Goal: Task Accomplishment & Management: Manage account settings

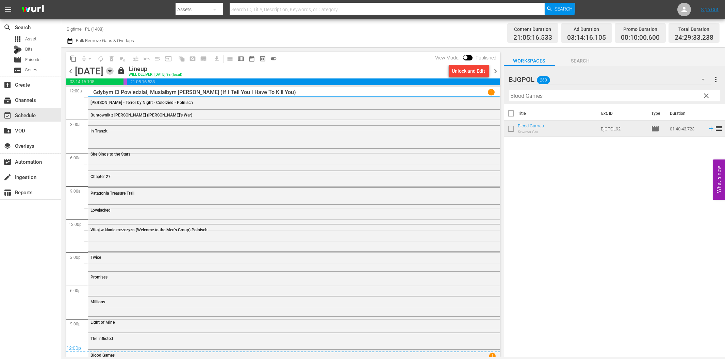
click at [114, 70] on icon "button" at bounding box center [109, 70] width 7 height 7
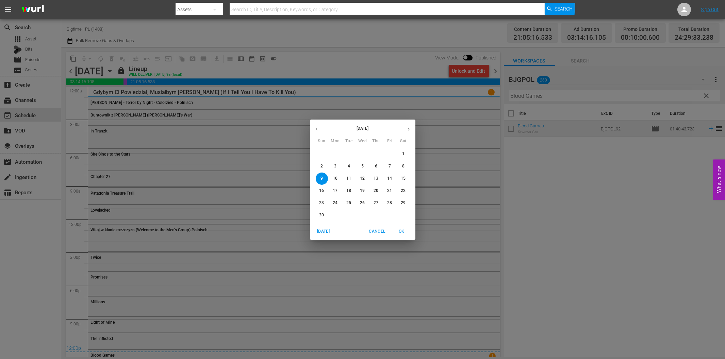
click at [408, 129] on icon "button" at bounding box center [409, 129] width 2 height 3
click at [318, 130] on icon "button" at bounding box center [316, 129] width 5 height 5
click at [334, 168] on p "3" at bounding box center [335, 167] width 2 height 6
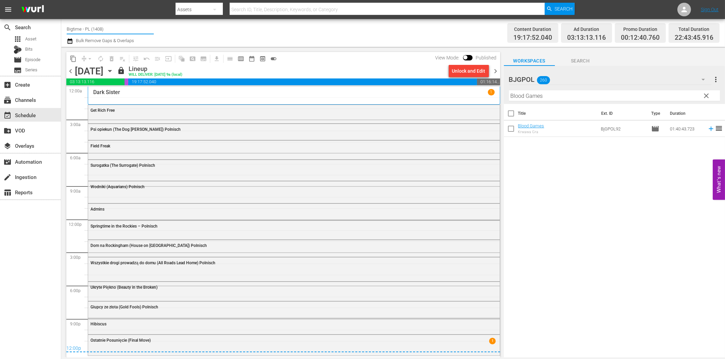
drag, startPoint x: 82, startPoint y: 29, endPoint x: 140, endPoint y: 23, distance: 58.5
click at [140, 23] on input "Bigtime - PL (1408)" at bounding box center [110, 29] width 87 height 16
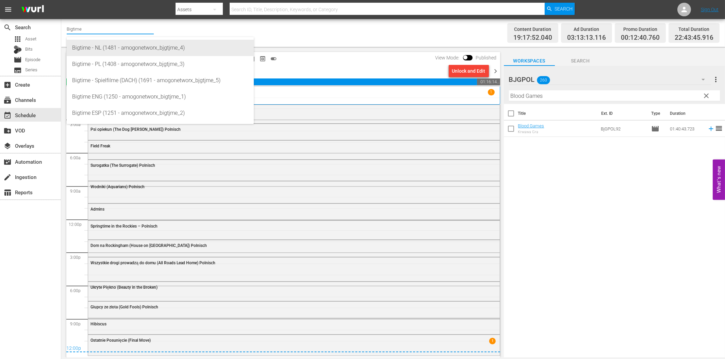
click at [123, 48] on div "Bigtime - NL (1481 - amogonetworx_bjgtjme_4)" at bounding box center [160, 48] width 176 height 16
type input "Bigtime - NL (1481 - amogonetworx_bjgtjme_4)"
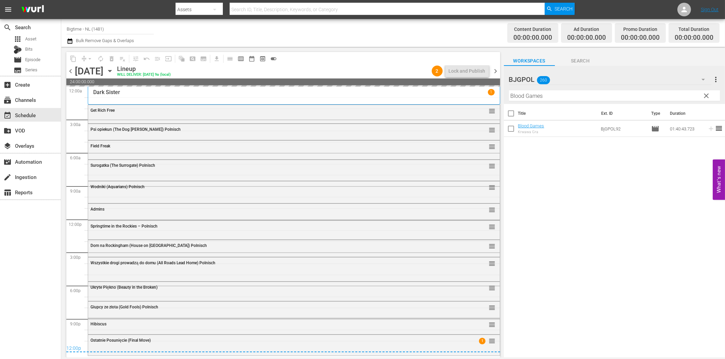
click at [70, 74] on span "chevron_left" at bounding box center [70, 71] width 9 height 9
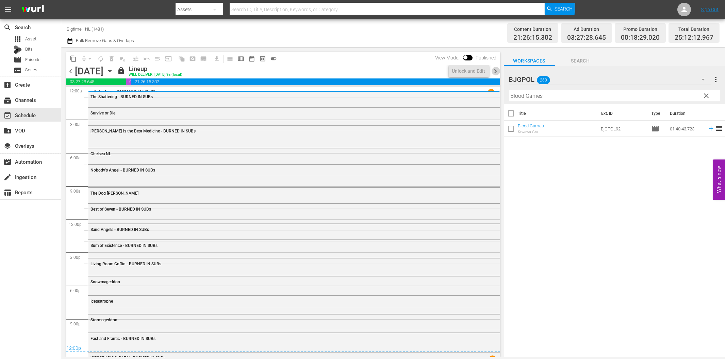
click at [495, 72] on span "chevron_right" at bounding box center [495, 71] width 9 height 9
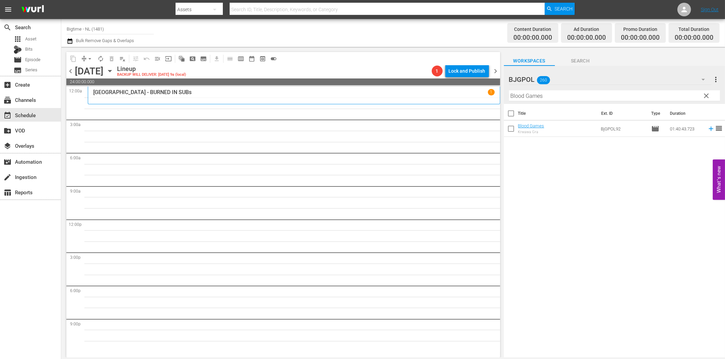
click at [606, 92] on input "Blood Games" at bounding box center [614, 95] width 211 height 11
paste input "Polar Storm"
click at [703, 79] on icon "button" at bounding box center [703, 79] width 8 height 8
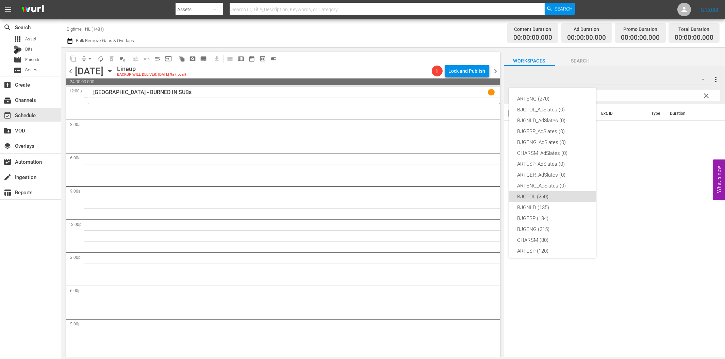
scroll to position [26, 0]
click at [544, 181] on div "BJGNLD (135)" at bounding box center [552, 182] width 71 height 11
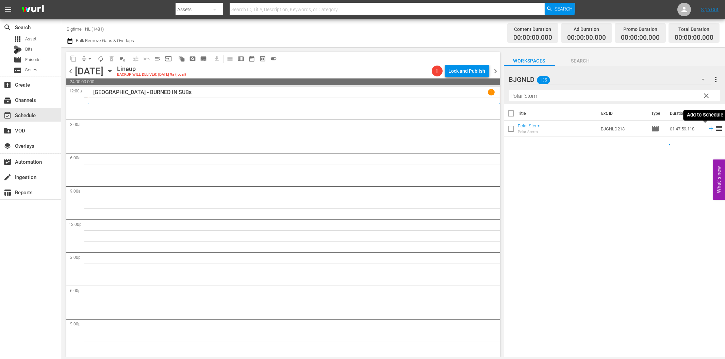
click at [707, 127] on icon at bounding box center [710, 128] width 7 height 7
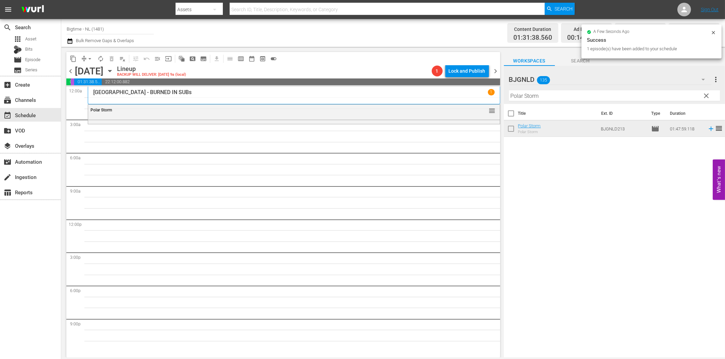
click at [522, 91] on input "Polar Storm" at bounding box center [614, 95] width 211 height 11
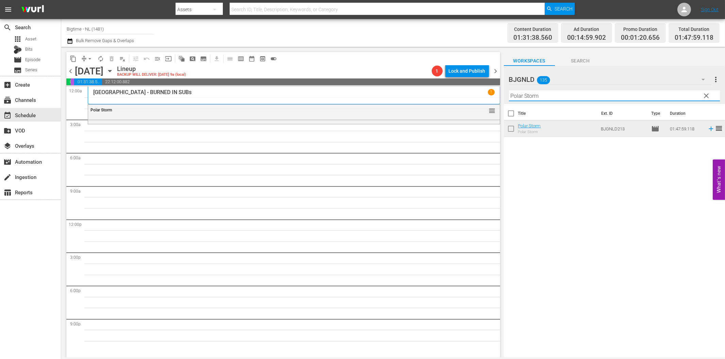
paste input "Maybe I'm Fine"
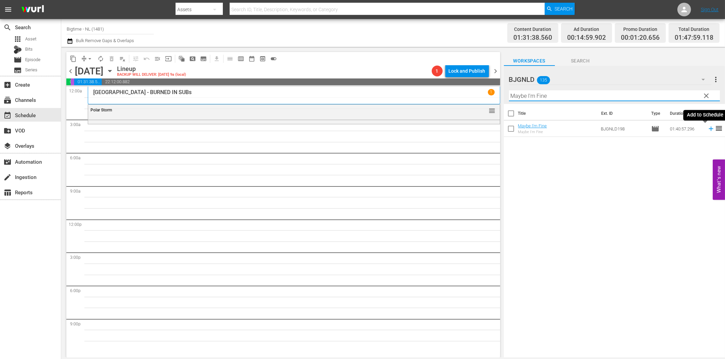
click at [707, 128] on icon at bounding box center [710, 128] width 7 height 7
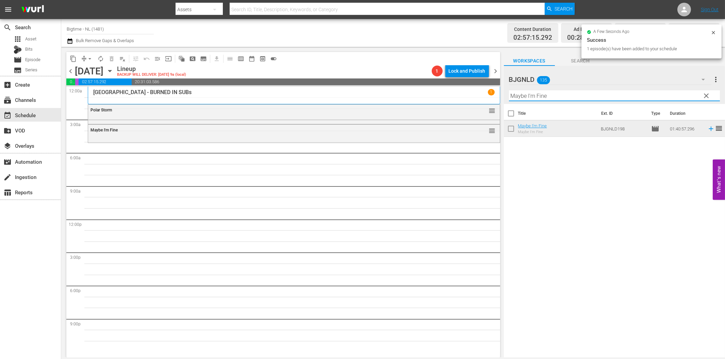
click at [545, 98] on input "Maybe I'm Fine" at bounding box center [614, 95] width 211 height 11
paste input "All in [PERSON_NAME]"
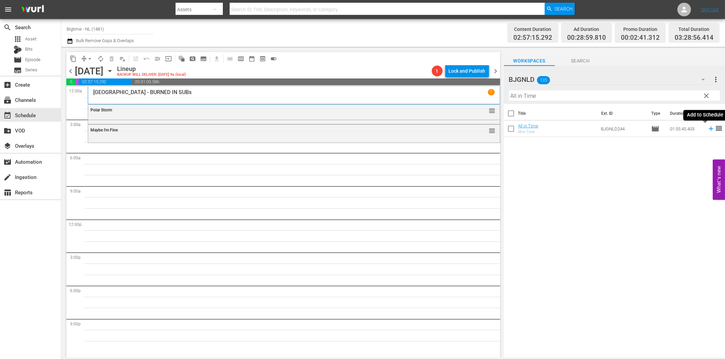
click at [707, 130] on icon at bounding box center [710, 128] width 7 height 7
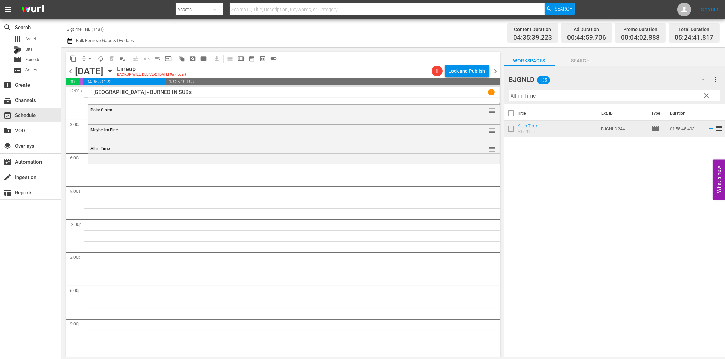
click at [523, 97] on input "All in Time" at bounding box center [614, 95] width 211 height 11
paste input "The Flying Deuces Colorized"
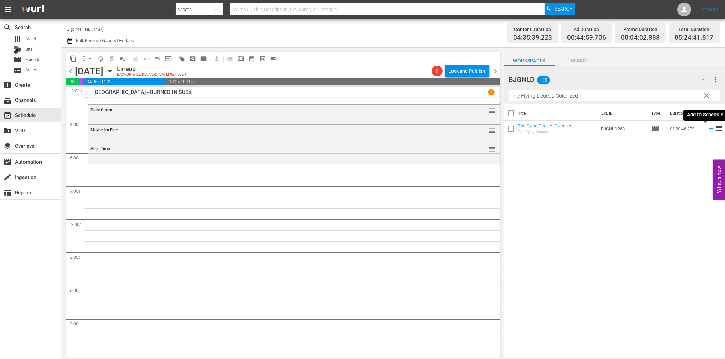
click at [707, 130] on icon at bounding box center [710, 128] width 7 height 7
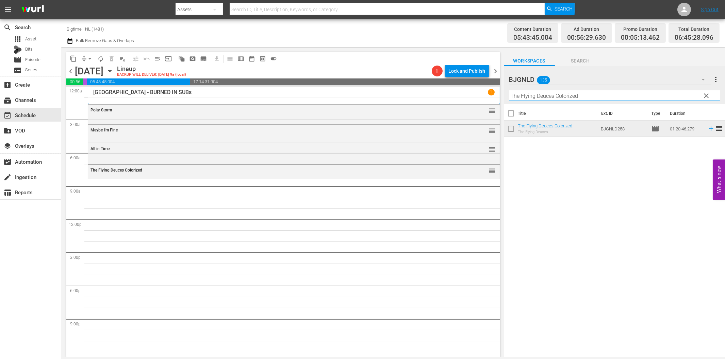
click at [547, 96] on input "The Flying Deuces Colorized" at bounding box center [614, 95] width 211 height 11
paste input "Hope"
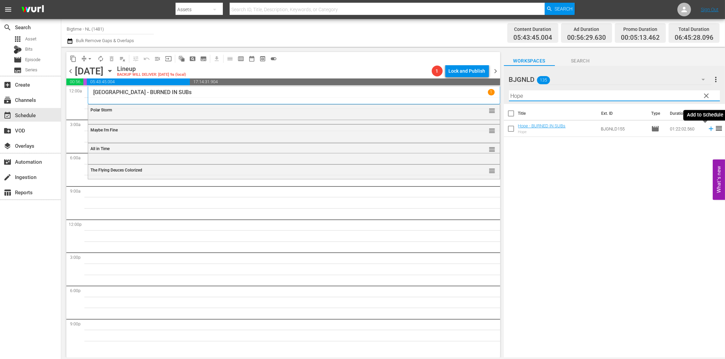
click at [707, 130] on icon at bounding box center [710, 128] width 7 height 7
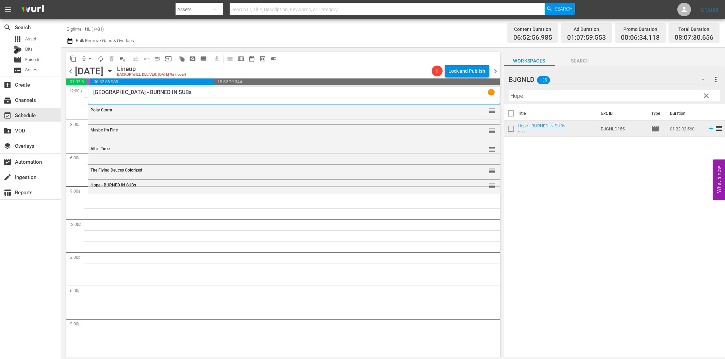
click at [529, 98] on input "Hope" at bounding box center [614, 95] width 211 height 11
paste input "Blissfully Unmarried"
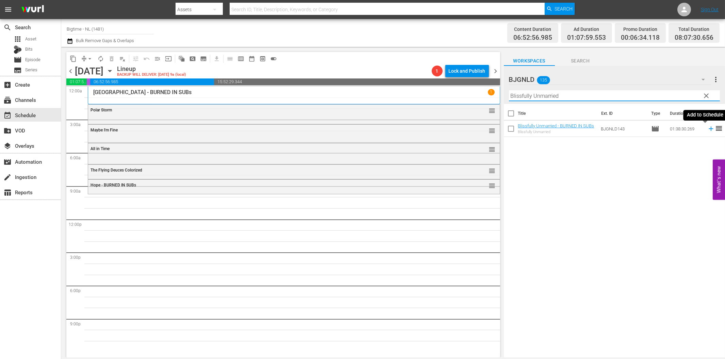
click at [707, 130] on icon at bounding box center [710, 128] width 7 height 7
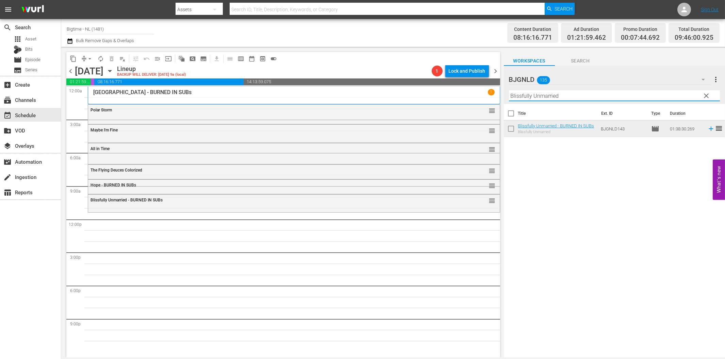
click at [546, 95] on input "Blissfully Unmarried" at bounding box center [614, 95] width 211 height 11
paste input "Colourful & Impossible"
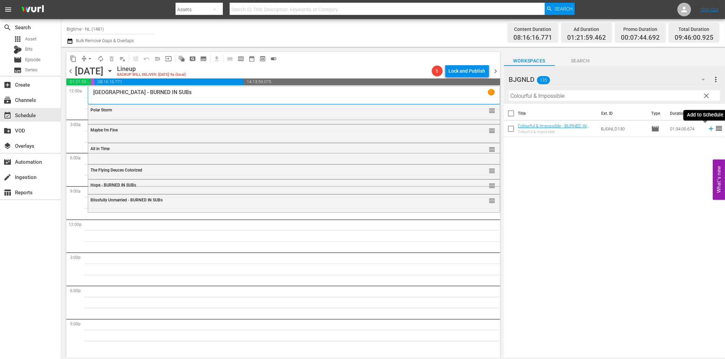
click at [708, 129] on icon at bounding box center [710, 129] width 4 height 4
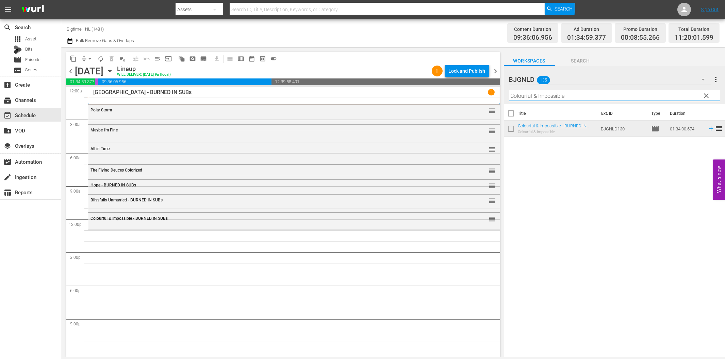
click at [526, 96] on input "Colourful & Impossible" at bounding box center [614, 95] width 211 height 11
paste input "Thick"
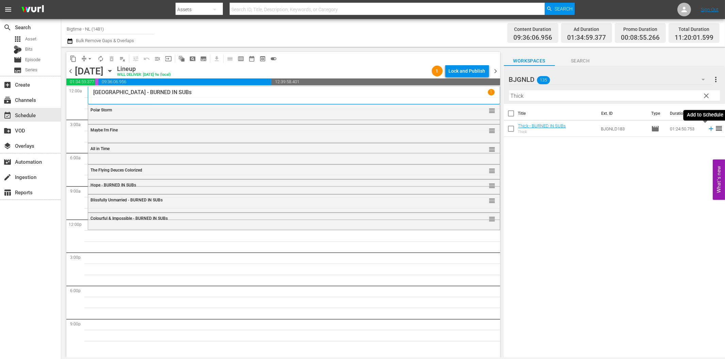
click at [707, 128] on icon at bounding box center [710, 128] width 7 height 7
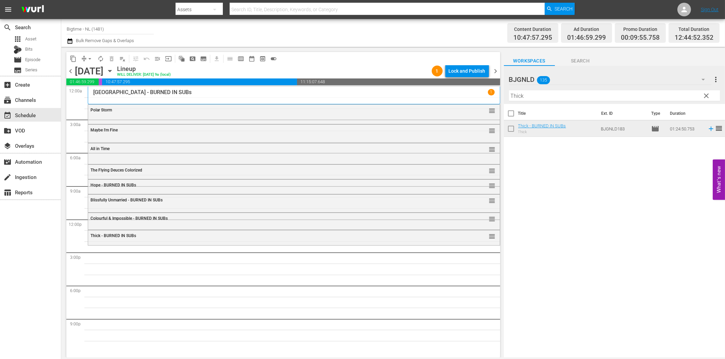
click at [548, 98] on input "Thick" at bounding box center [614, 95] width 211 height 11
paste input "Cottage to let Colorized"
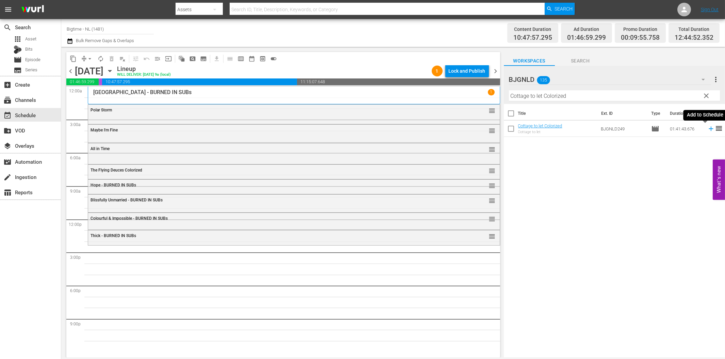
click at [707, 130] on icon at bounding box center [710, 128] width 7 height 7
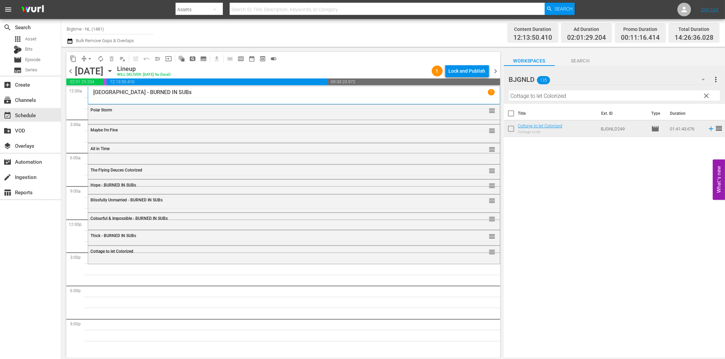
click at [629, 95] on input "Cottage to let Colorized" at bounding box center [614, 95] width 211 height 11
paste input "Ready, Willing and Able"
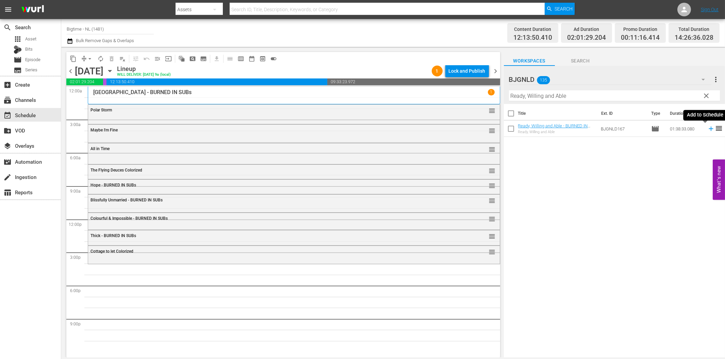
click at [707, 130] on icon at bounding box center [710, 128] width 7 height 7
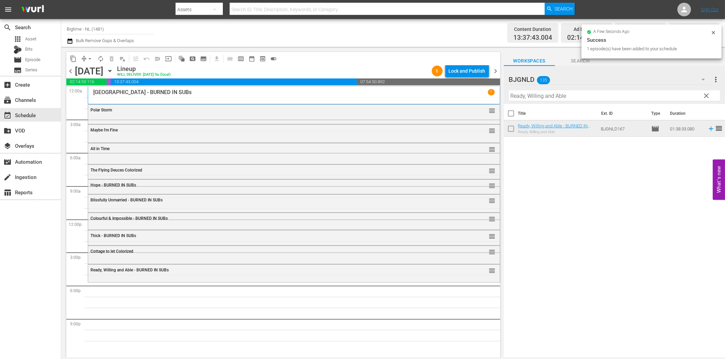
click at [537, 94] on input "Ready, Willing and Able" at bounding box center [614, 95] width 211 height 11
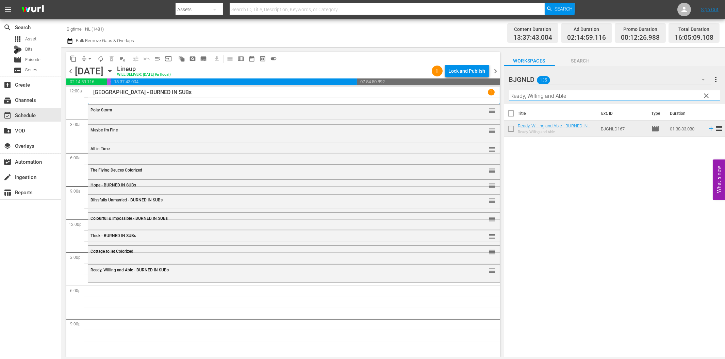
paste input "American Rescue Squad"
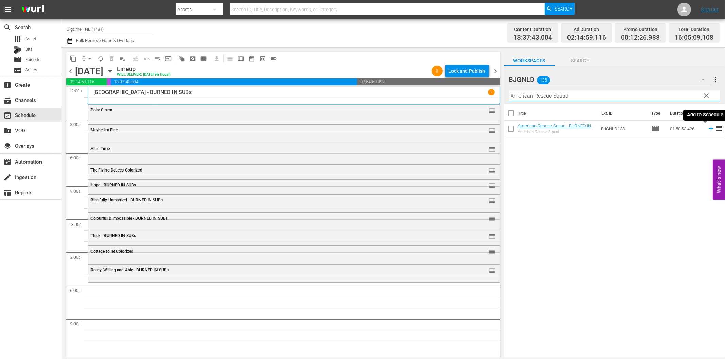
click at [708, 129] on icon at bounding box center [710, 129] width 4 height 4
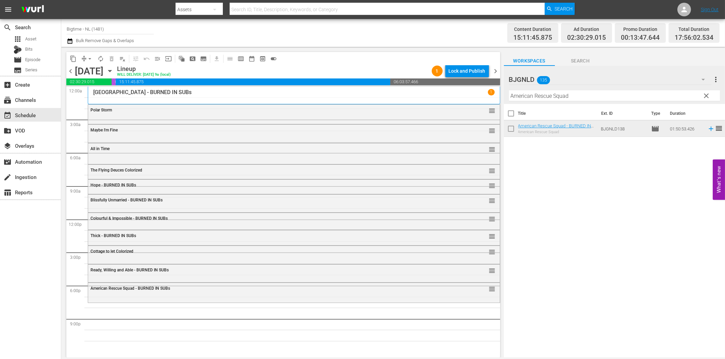
click at [544, 90] on input "American Rescue Squad" at bounding box center [614, 95] width 211 height 11
paste input "12 Disasters"
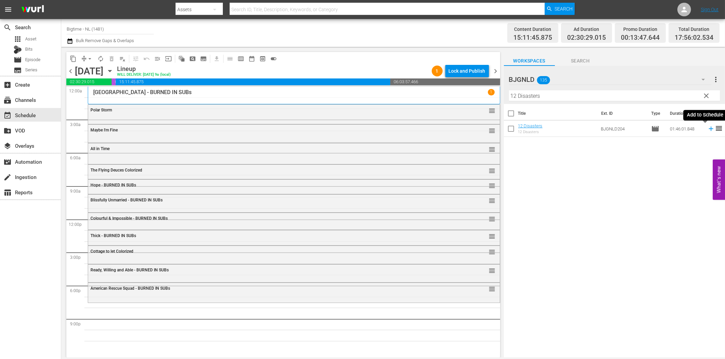
click at [708, 129] on icon at bounding box center [710, 129] width 4 height 4
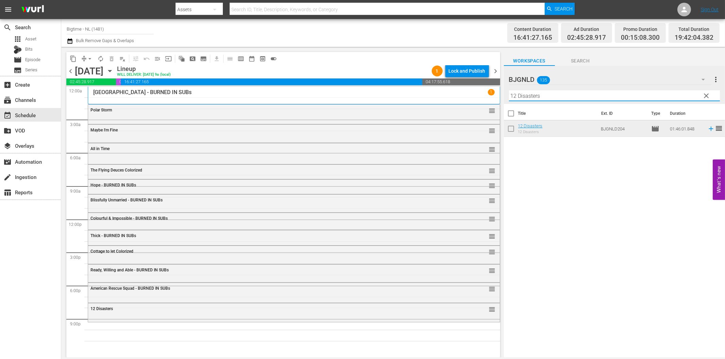
click at [561, 95] on input "12 Disasters" at bounding box center [614, 95] width 211 height 11
paste input "Earthstorm"
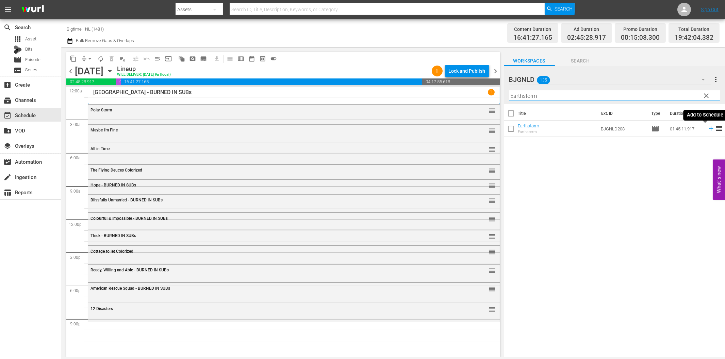
click at [707, 128] on icon at bounding box center [710, 128] width 7 height 7
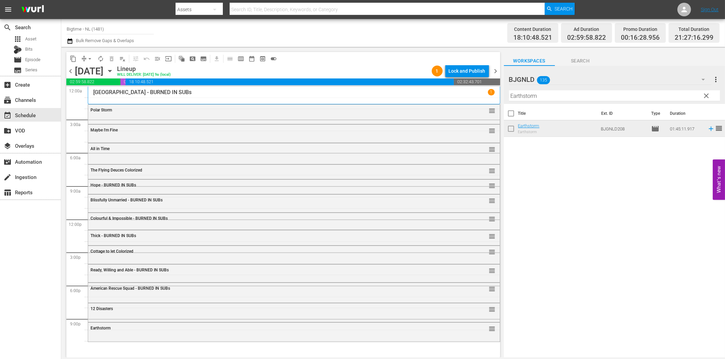
click at [541, 99] on input "Earthstorm" at bounding box center [614, 95] width 211 height 11
paste input "Apocalypse War"
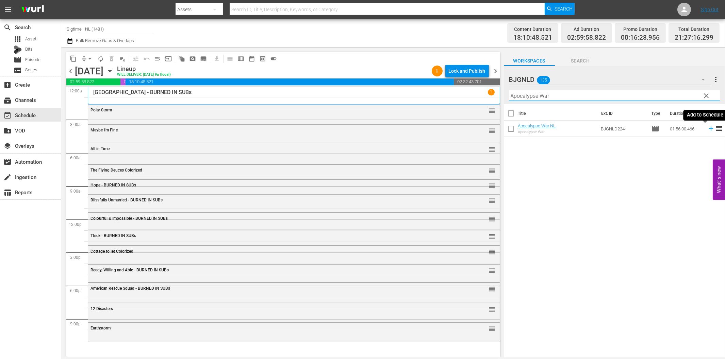
click at [707, 130] on icon at bounding box center [710, 128] width 7 height 7
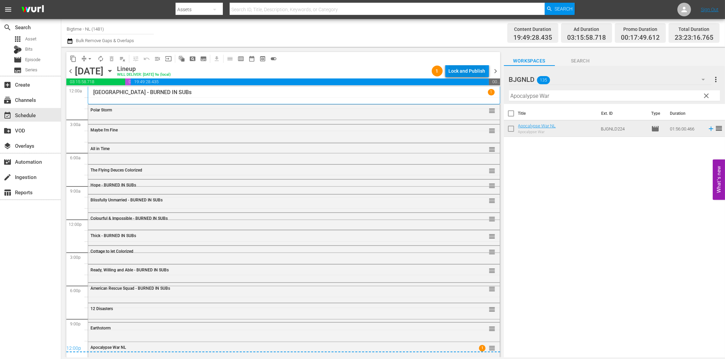
click at [483, 67] on div "Lock and Publish" at bounding box center [466, 71] width 37 height 12
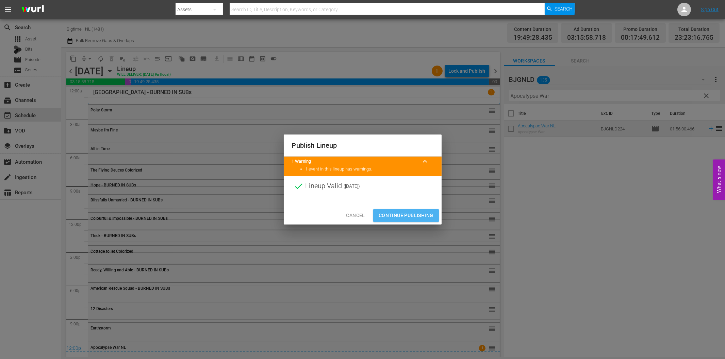
click at [426, 215] on span "Continue Publishing" at bounding box center [405, 215] width 55 height 9
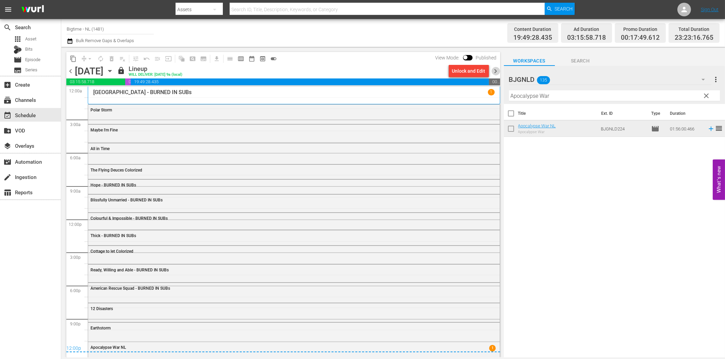
click at [494, 70] on span "chevron_right" at bounding box center [495, 71] width 9 height 9
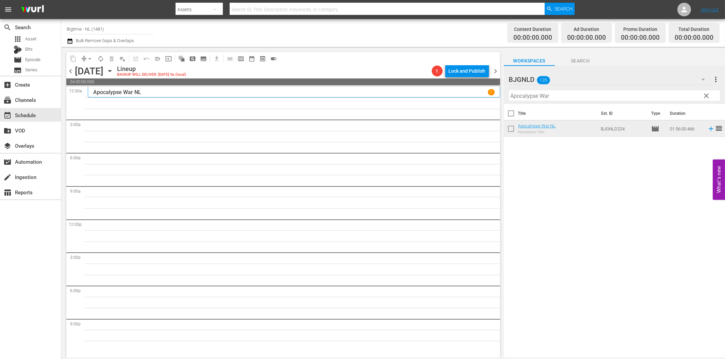
click at [519, 98] on input "Apocalypse War" at bounding box center [614, 95] width 211 height 11
paste input "Octopus Pot A Chump at [GEOGRAPHIC_DATA] Colorized"
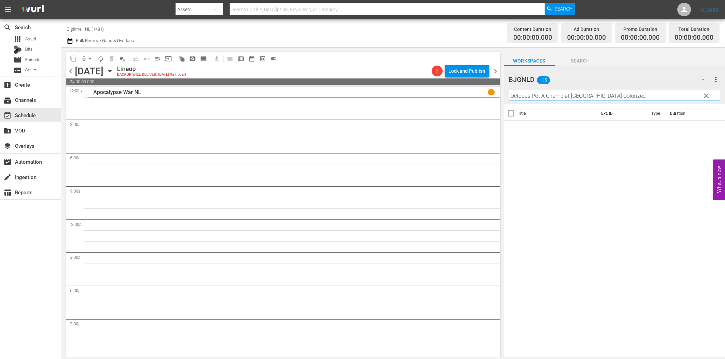
drag, startPoint x: 567, startPoint y: 96, endPoint x: 671, endPoint y: 94, distance: 103.7
click at [671, 94] on input "Octopus Pot A Chump at [GEOGRAPHIC_DATA] Colorized" at bounding box center [614, 95] width 211 height 11
drag, startPoint x: 543, startPoint y: 99, endPoint x: 597, endPoint y: 98, distance: 54.1
click at [595, 98] on input "Octopus Pot A Chu" at bounding box center [614, 95] width 211 height 11
click at [582, 97] on input "Octopus Pot" at bounding box center [614, 95] width 211 height 11
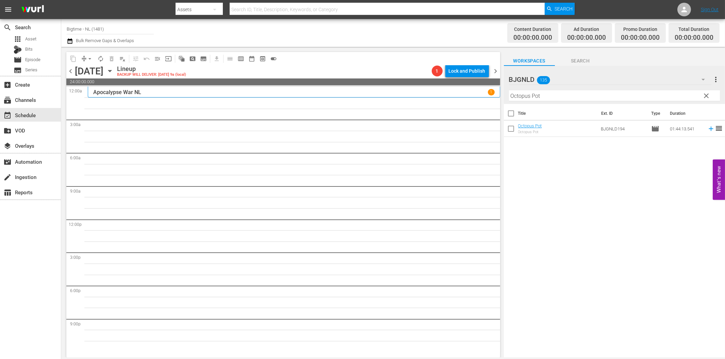
paste input "[PERSON_NAME] - Terror by Night Colorized"
click at [707, 130] on icon at bounding box center [710, 128] width 7 height 7
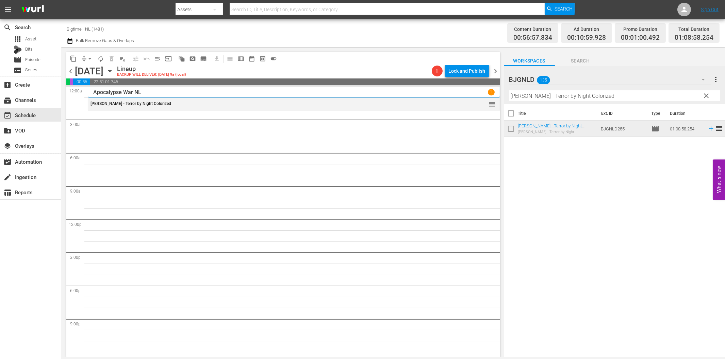
click at [523, 99] on input "[PERSON_NAME] - Terror by Night Colorized" at bounding box center [614, 95] width 211 height 11
paste input "Milla: The Movie"
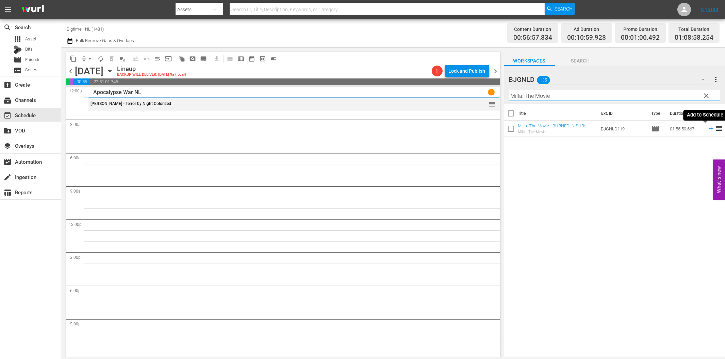
click at [707, 128] on icon at bounding box center [710, 128] width 7 height 7
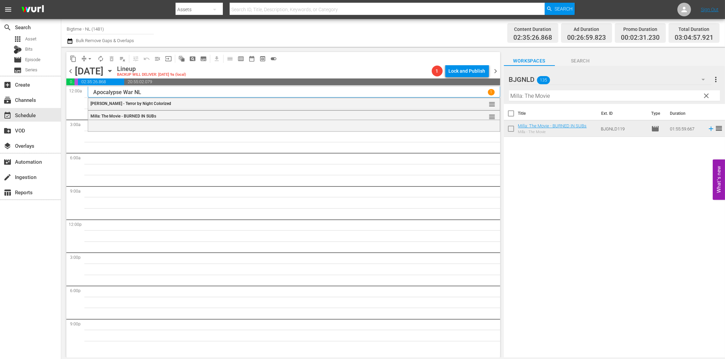
click at [531, 97] on input "Milla: The Movie" at bounding box center [614, 95] width 211 height 11
paste input "Not My Lif"
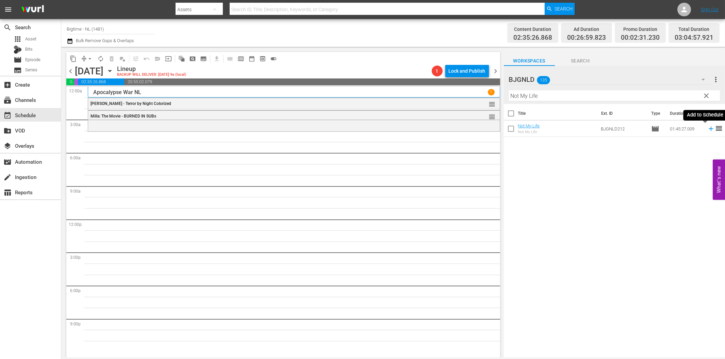
click at [707, 128] on icon at bounding box center [710, 128] width 7 height 7
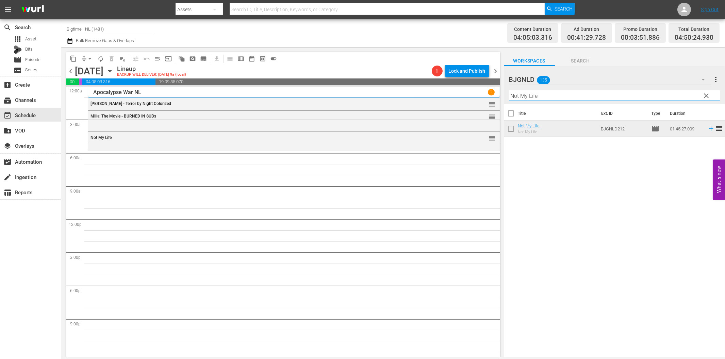
click at [551, 99] on input "Not My Life" at bounding box center [614, 95] width 211 height 11
paste input "Eight"
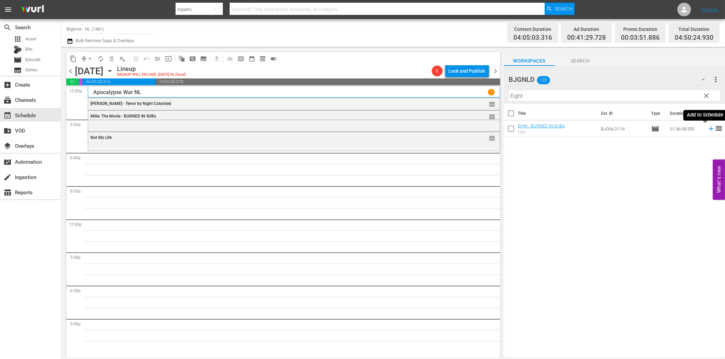
click at [708, 129] on icon at bounding box center [710, 129] width 4 height 4
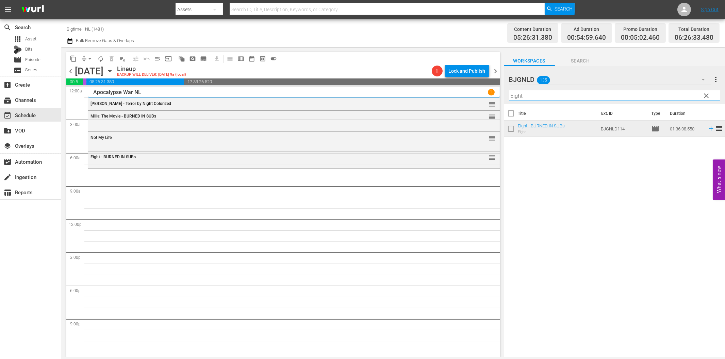
click at [566, 100] on input "Eight" at bounding box center [614, 95] width 211 height 11
paste input "Finding Hope"
drag, startPoint x: 538, startPoint y: 94, endPoint x: 621, endPoint y: 92, distance: 82.3
click at [620, 92] on input "Finding Hope" at bounding box center [614, 95] width 211 height 11
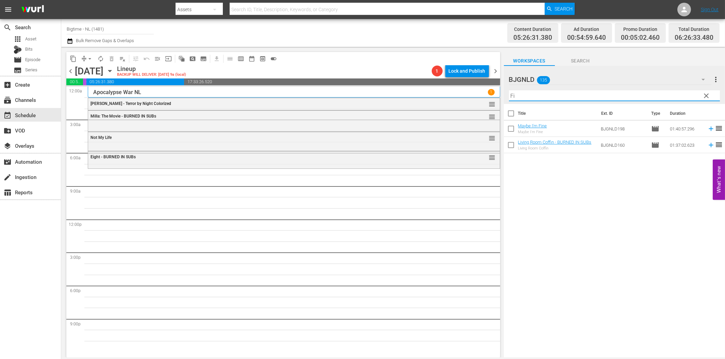
type input "F"
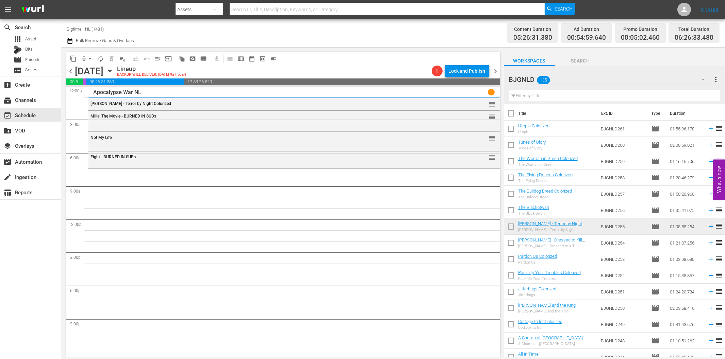
click at [529, 98] on input "text" at bounding box center [614, 95] width 211 height 11
paste input "CainAbel"
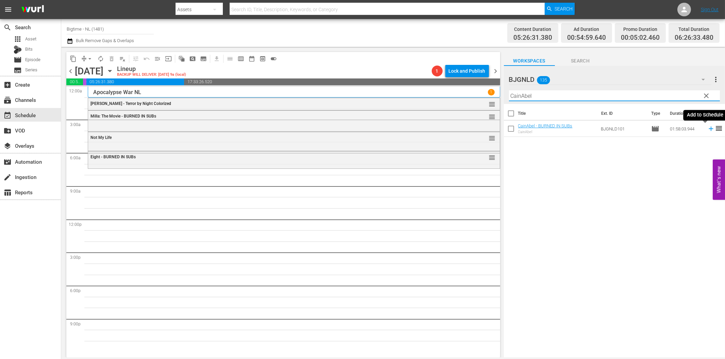
click at [707, 130] on icon at bounding box center [710, 128] width 7 height 7
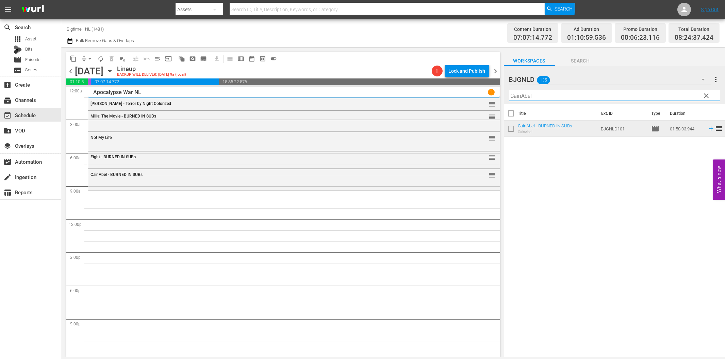
click at [543, 97] on input "CainAbel" at bounding box center [614, 95] width 211 height 11
paste input "2 Lava 2 Lantula!"
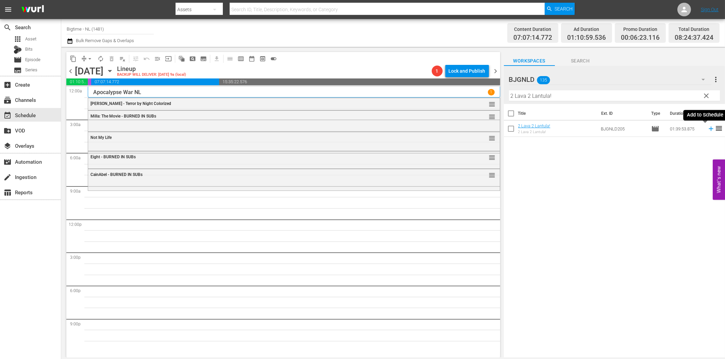
click at [708, 129] on icon at bounding box center [710, 129] width 4 height 4
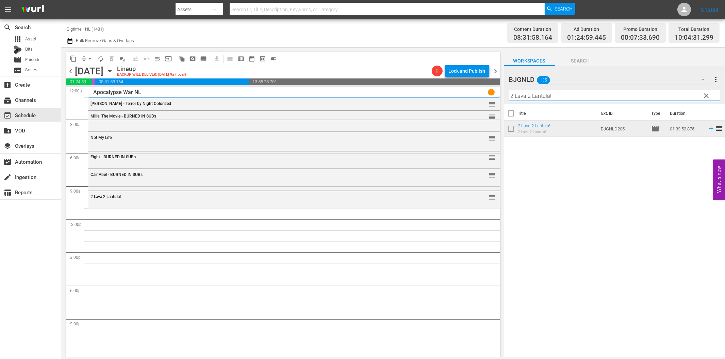
click at [563, 96] on input "2 Lava 2 Lantula!" at bounding box center [614, 95] width 211 height 11
paste input "Octopus Pot"
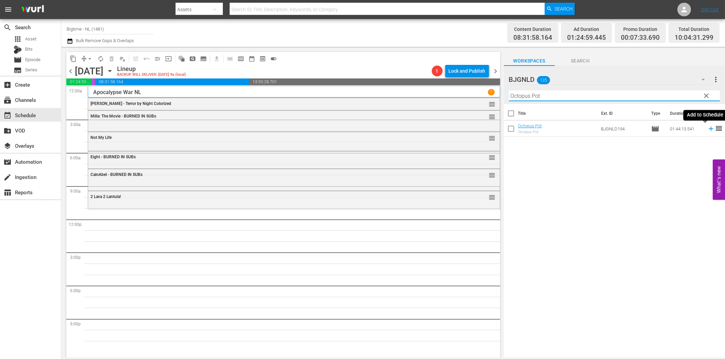
click at [707, 128] on icon at bounding box center [710, 128] width 7 height 7
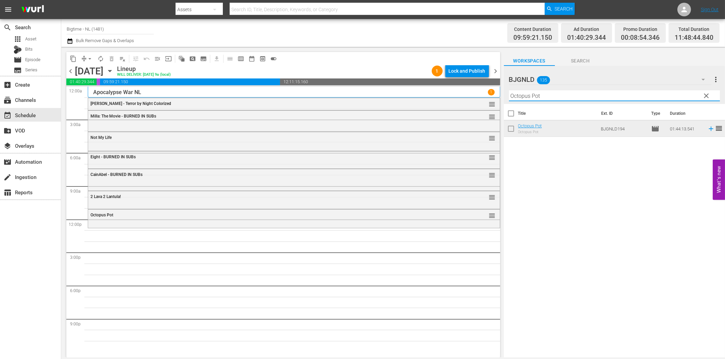
click at [565, 97] on input "Octopus Pot" at bounding box center [614, 95] width 211 height 11
paste input "A Chump at [GEOGRAPHIC_DATA] Colorized"
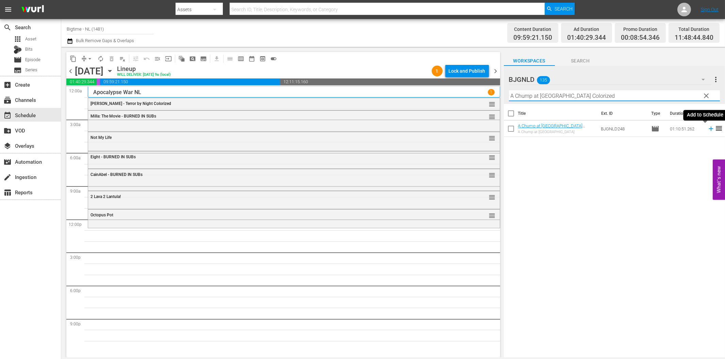
click at [707, 131] on icon at bounding box center [710, 128] width 7 height 7
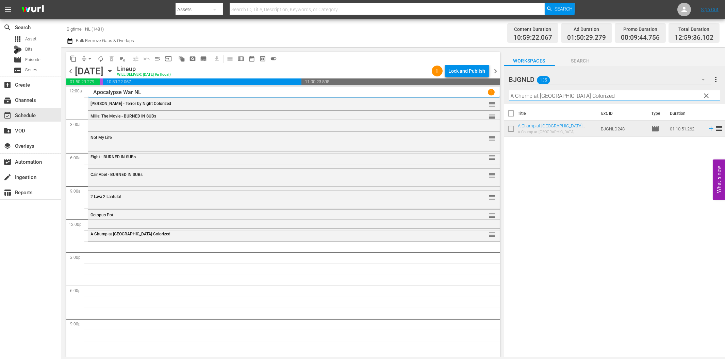
click at [515, 97] on input "A Chump at [GEOGRAPHIC_DATA] Colorized" at bounding box center [614, 95] width 211 height 11
paste input "Comfort"
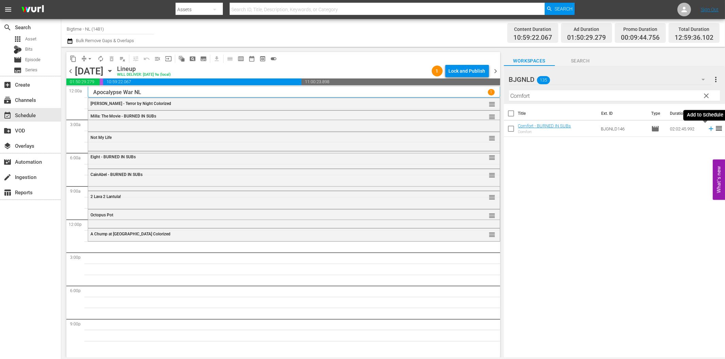
click at [707, 130] on icon at bounding box center [710, 128] width 7 height 7
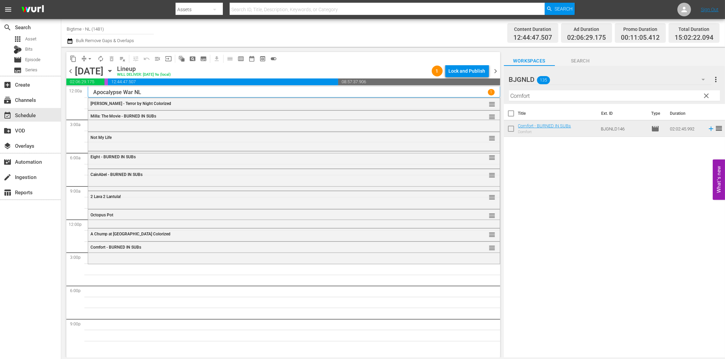
click at [535, 99] on input "Comfort" at bounding box center [614, 95] width 211 height 11
paste input "The Menkoff Method"
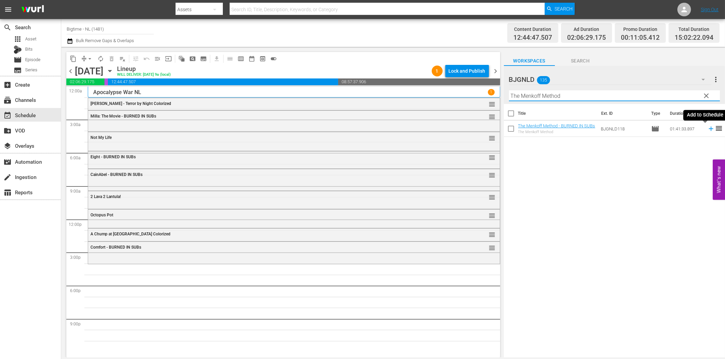
click at [707, 131] on icon at bounding box center [710, 128] width 7 height 7
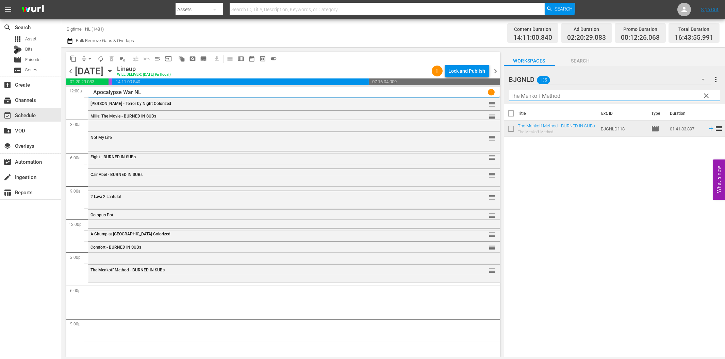
click at [542, 96] on input "The Menkoff Method" at bounding box center [614, 95] width 211 height 11
paste input "Bathing Franky"
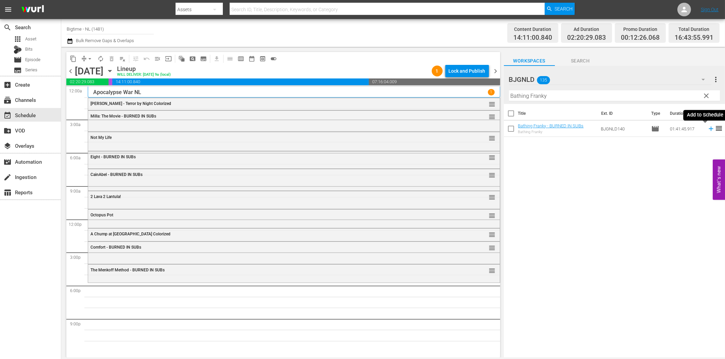
click at [707, 128] on icon at bounding box center [710, 128] width 7 height 7
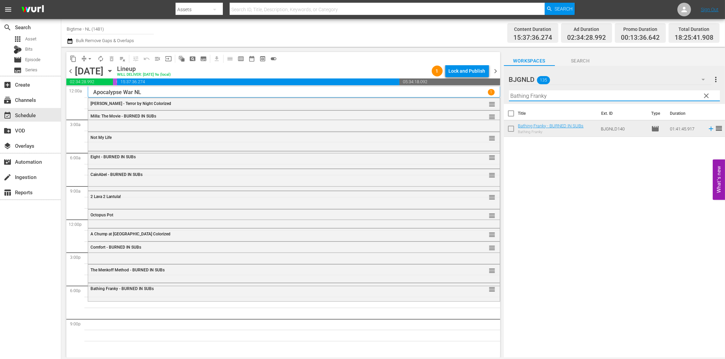
click at [545, 96] on input "Bathing Franky" at bounding box center [614, 95] width 211 height 11
paste input "Subject 36"
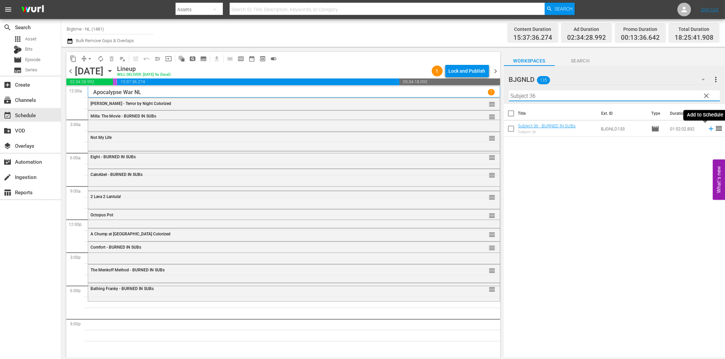
click at [707, 129] on icon at bounding box center [710, 128] width 7 height 7
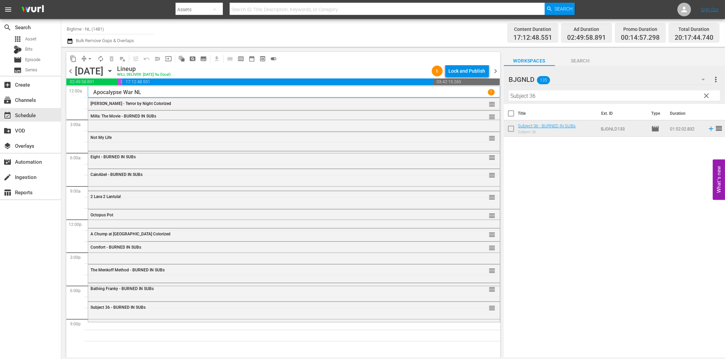
click at [591, 95] on input "Subject 36" at bounding box center [614, 95] width 211 height 11
paste input "Drastic Measures"
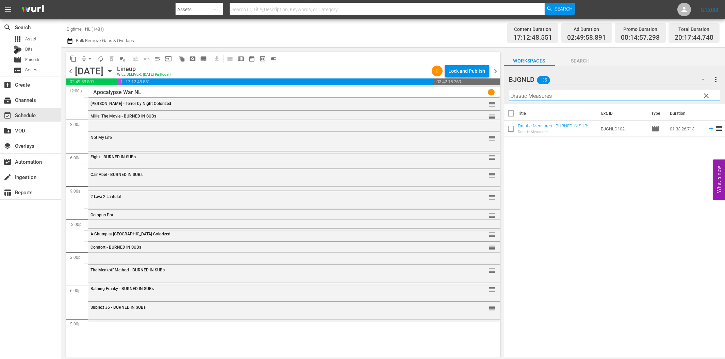
click at [708, 129] on icon at bounding box center [710, 129] width 4 height 4
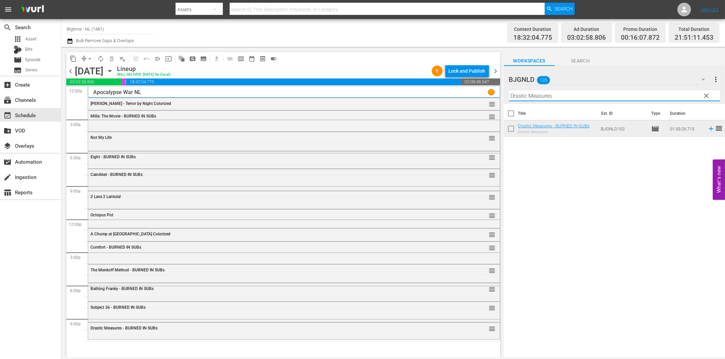
click at [537, 100] on input "Drastic Measures" at bounding box center [614, 95] width 211 height 11
paste input "Out Past Dark"
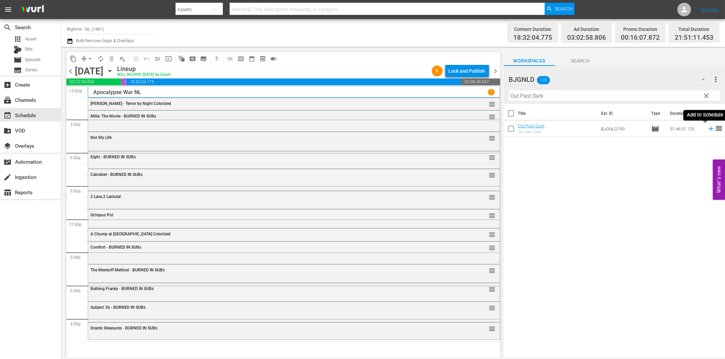
click at [707, 130] on icon at bounding box center [710, 128] width 7 height 7
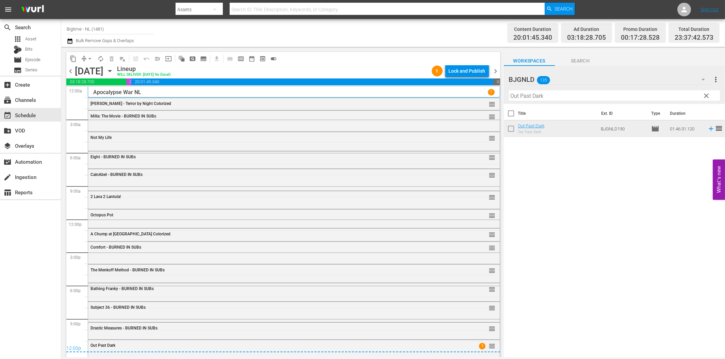
drag, startPoint x: 459, startPoint y: 63, endPoint x: 463, endPoint y: 65, distance: 4.3
click at [460, 63] on div "content_copy compress arrow_drop_down autorenew_outlined delete_forever_outline…" at bounding box center [283, 58] width 434 height 13
click at [467, 68] on div "Lock and Publish" at bounding box center [466, 71] width 37 height 12
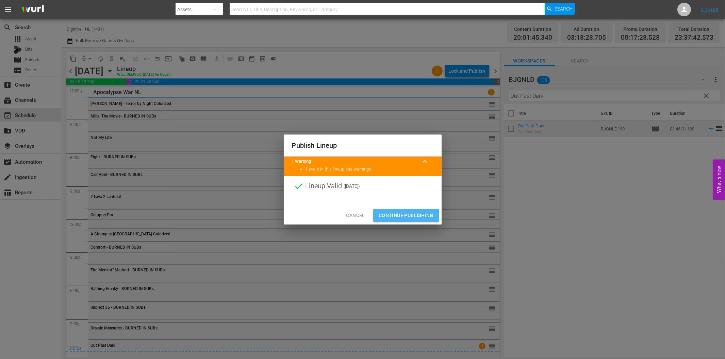
click at [388, 216] on span "Continue Publishing" at bounding box center [405, 215] width 55 height 9
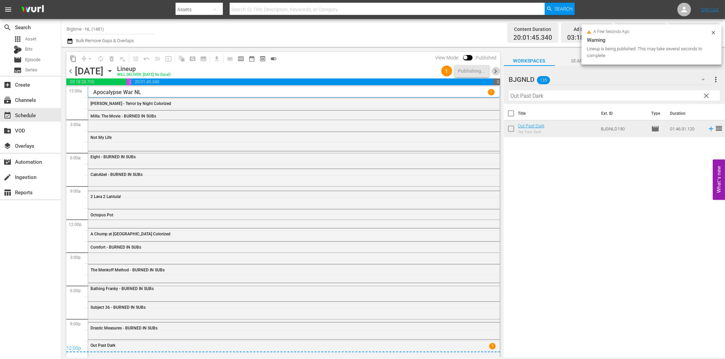
click at [495, 72] on span "chevron_right" at bounding box center [495, 71] width 9 height 9
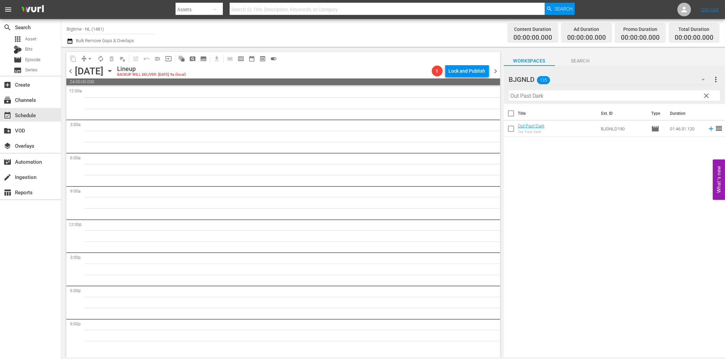
click at [548, 96] on input "Out Past Dark" at bounding box center [614, 95] width 211 height 11
paste input "Premeditated (Profiled)"
click at [707, 128] on icon at bounding box center [710, 128] width 7 height 7
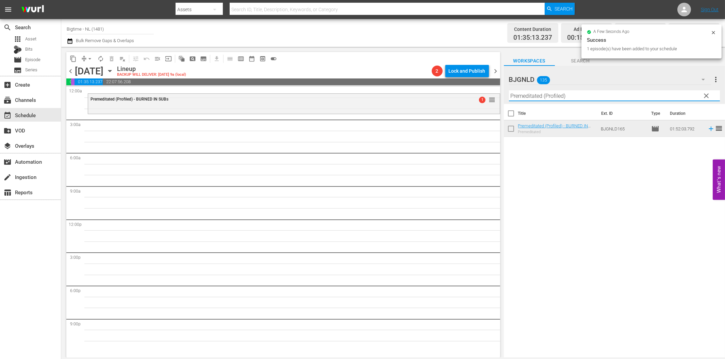
click at [521, 96] on input "Premeditated (Profiled)" at bounding box center [614, 95] width 211 height 11
paste input "Dark Storm"
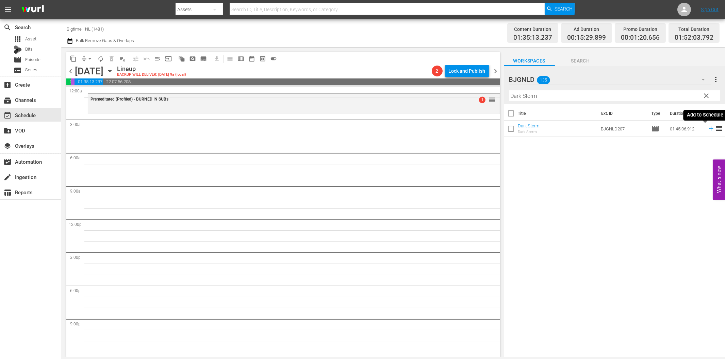
click at [707, 130] on icon at bounding box center [710, 128] width 7 height 7
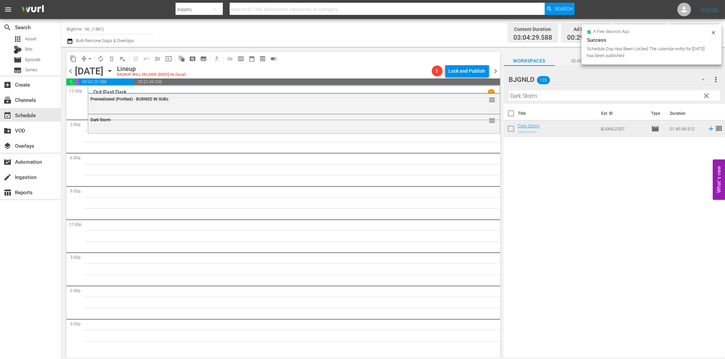
click at [595, 97] on input "Dark Storm" at bounding box center [614, 95] width 211 height 11
paste input "[PERSON_NAME] - Dressed to Kill Colorized"
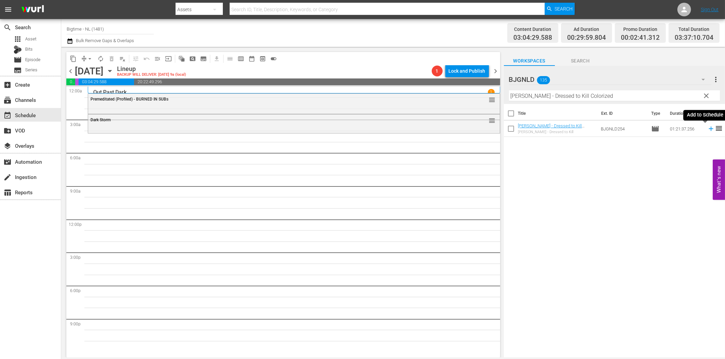
click at [707, 131] on icon at bounding box center [710, 128] width 7 height 7
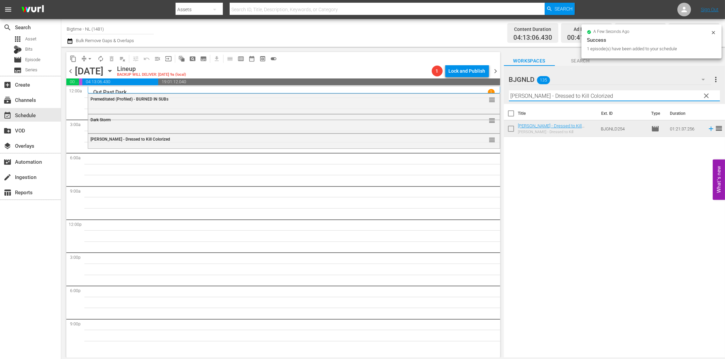
click at [532, 97] on input "[PERSON_NAME] - Dressed to Kill Colorized" at bounding box center [614, 95] width 211 height 11
paste input "Forsaken Son"
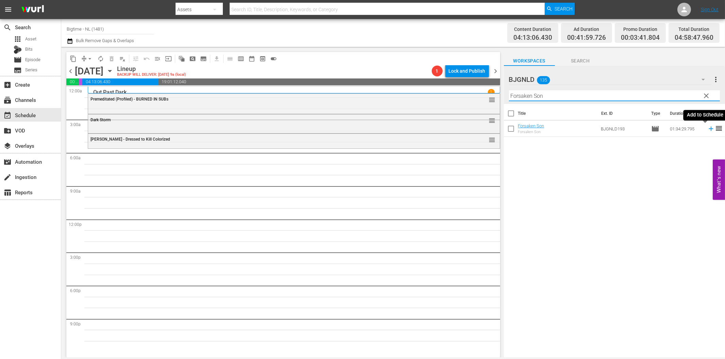
click at [707, 127] on icon at bounding box center [710, 128] width 7 height 7
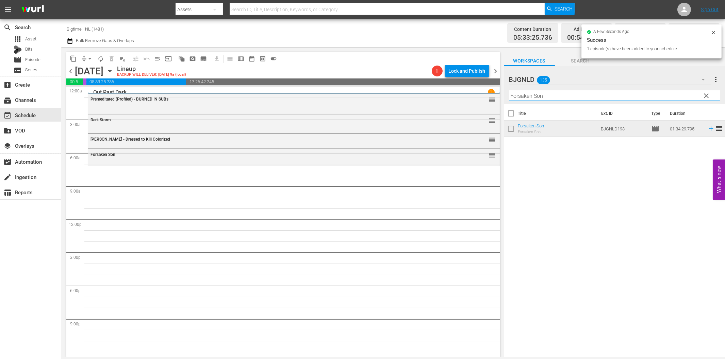
click at [550, 92] on input "Forsaken Son" at bounding box center [614, 95] width 211 height 11
paste input "If You Only Knew"
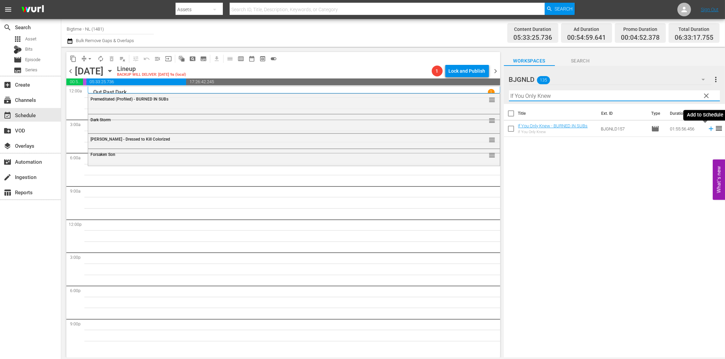
click at [707, 128] on icon at bounding box center [710, 128] width 7 height 7
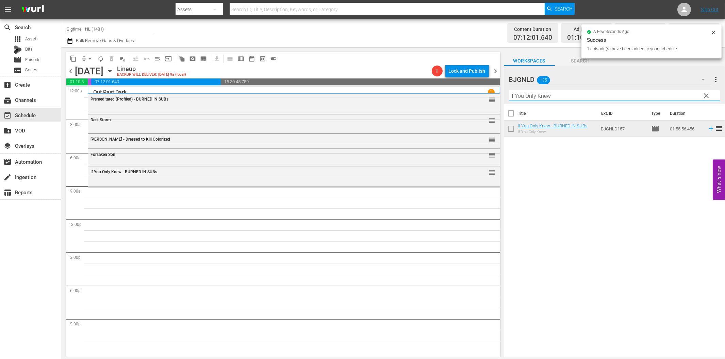
click at [533, 97] on input "If You Only Knew" at bounding box center [614, 95] width 211 height 11
paste input "To Love is Enemy of the Great Dull Void"
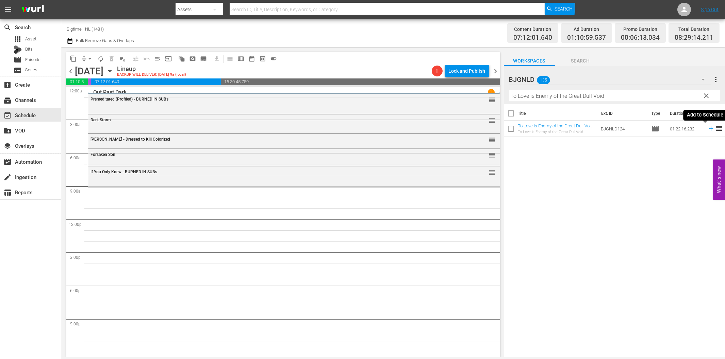
drag, startPoint x: 704, startPoint y: 127, endPoint x: 689, endPoint y: 133, distance: 16.2
click at [707, 127] on icon at bounding box center [710, 128] width 7 height 7
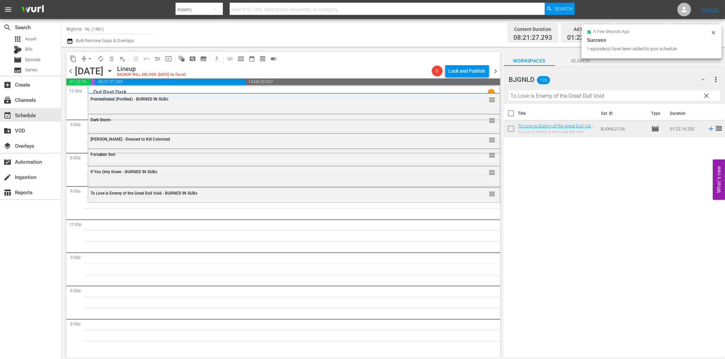
click at [638, 97] on input "To Love is Enemy of the Great Dull Void" at bounding box center [614, 95] width 211 height 11
paste input "Pack Up Your Troubles Colorize"
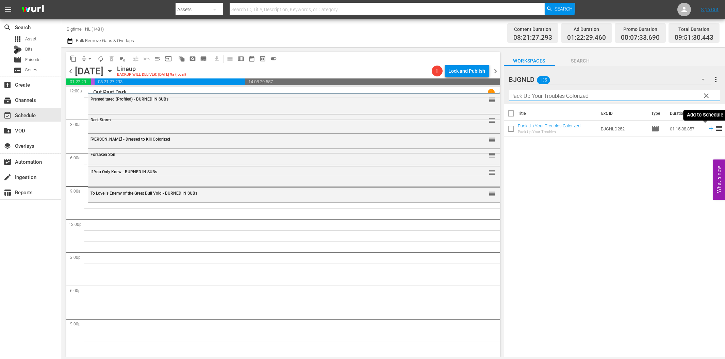
click at [707, 128] on icon at bounding box center [710, 128] width 7 height 7
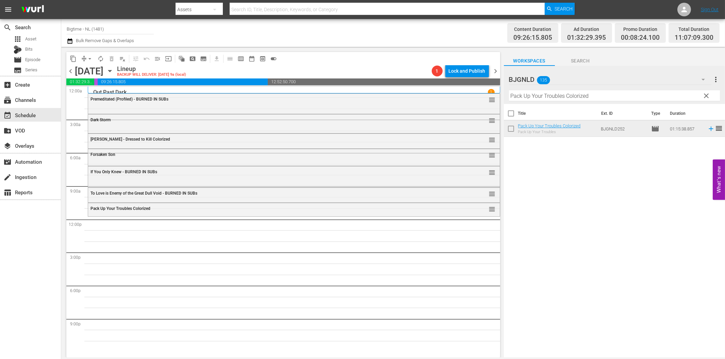
click at [520, 94] on input "Pack Up Your Troubles Colorized" at bounding box center [614, 95] width 211 height 11
paste input "Arc - A Love Story"
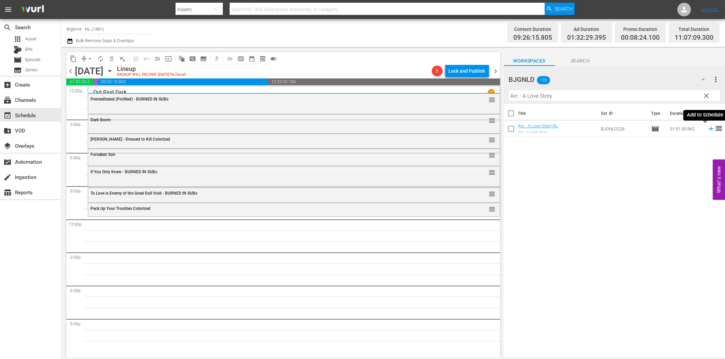
click at [707, 128] on icon at bounding box center [710, 128] width 7 height 7
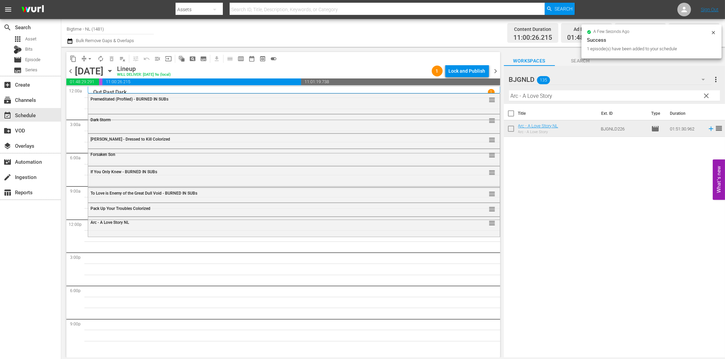
click at [590, 97] on input "Arc - A Love Story" at bounding box center [614, 95] width 211 height 11
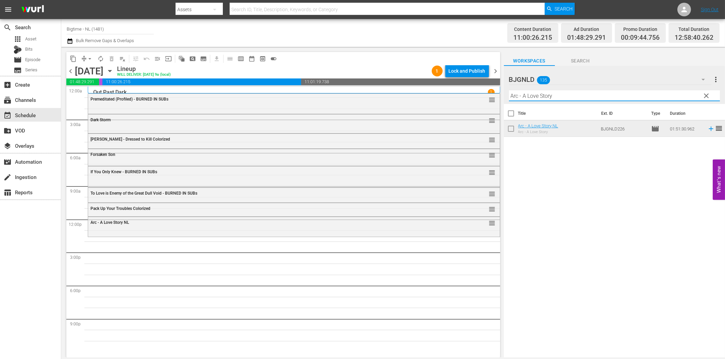
paste input "Utopia Colorized"
click at [708, 130] on icon at bounding box center [710, 128] width 7 height 7
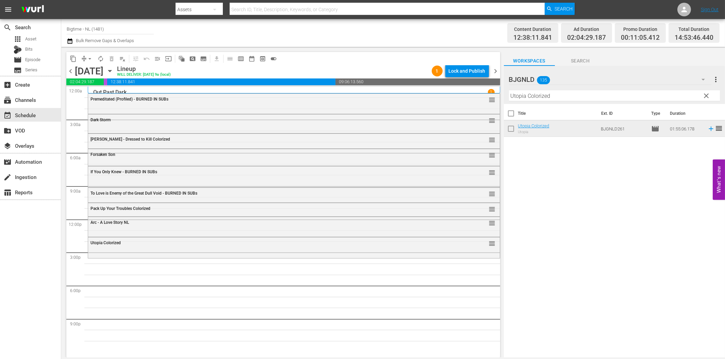
click at [527, 99] on input "Utopia Colorized" at bounding box center [614, 95] width 211 height 11
paste input "Created Equal"
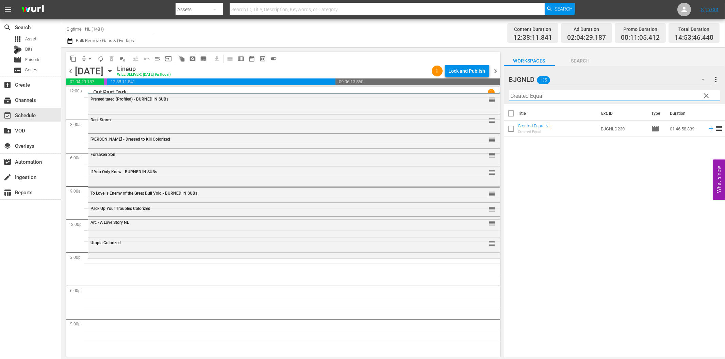
click at [707, 128] on icon at bounding box center [710, 128] width 7 height 7
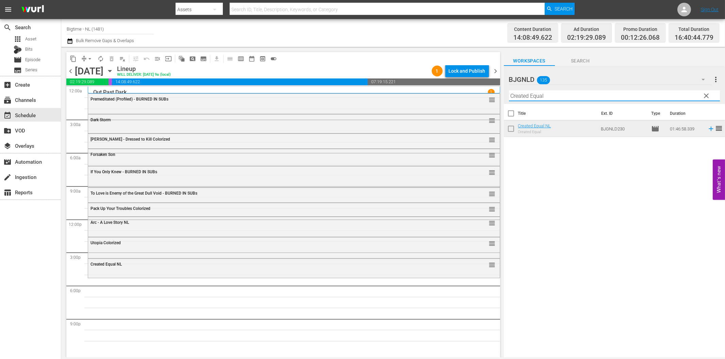
click at [612, 100] on input "Created Equal" at bounding box center [614, 95] width 211 height 11
paste input "The Black Swan"
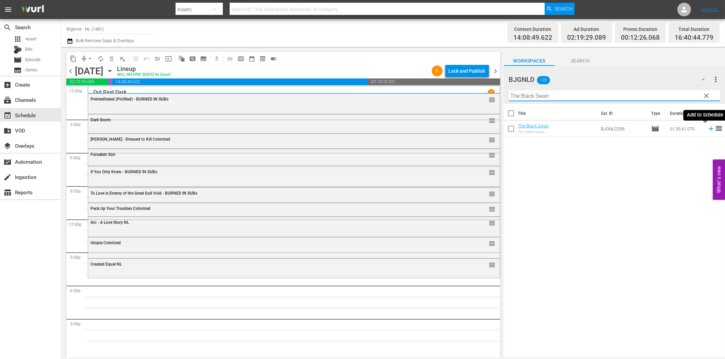
click at [707, 128] on icon at bounding box center [710, 128] width 7 height 7
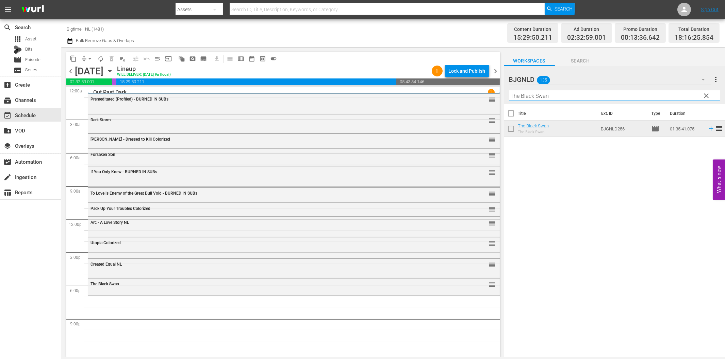
click at [560, 97] on input "The Black Swan" at bounding box center [614, 95] width 211 height 11
paste input "Ice Twisters"
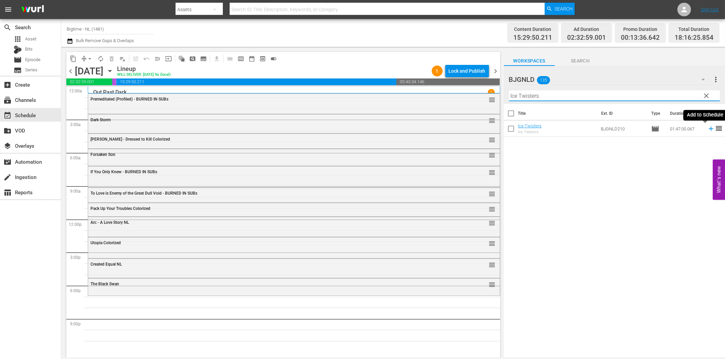
click at [707, 131] on icon at bounding box center [710, 128] width 7 height 7
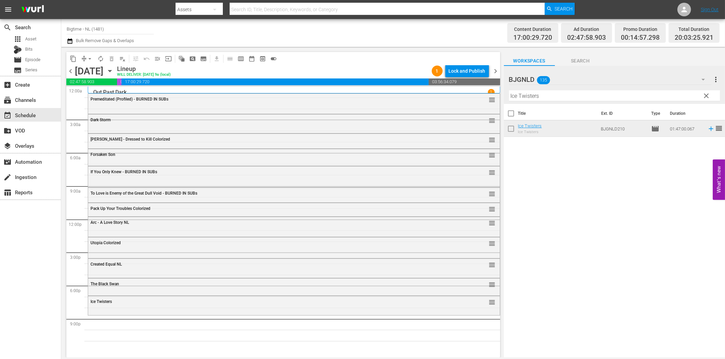
click at [565, 95] on input "Ice Twisters" at bounding box center [614, 95] width 211 height 11
paste input "Creature in the Wood"
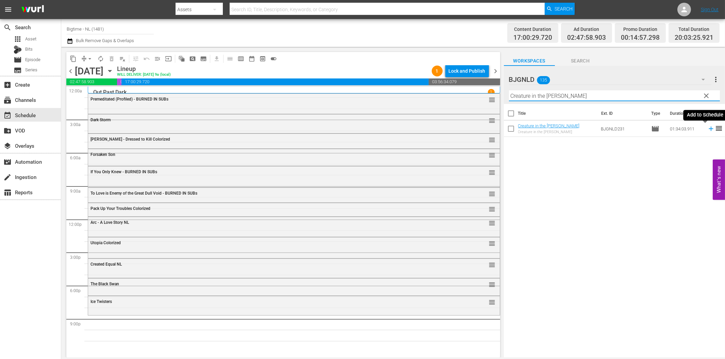
click at [707, 128] on icon at bounding box center [710, 128] width 7 height 7
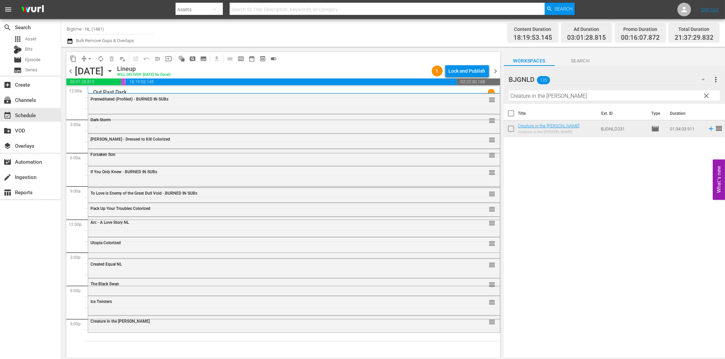
click at [614, 95] on input "Creature in the [PERSON_NAME]" at bounding box center [614, 95] width 211 height 11
paste input "Subzero"
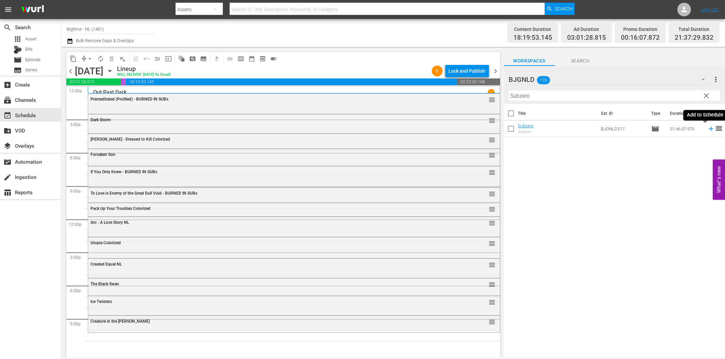
click at [707, 130] on icon at bounding box center [710, 128] width 7 height 7
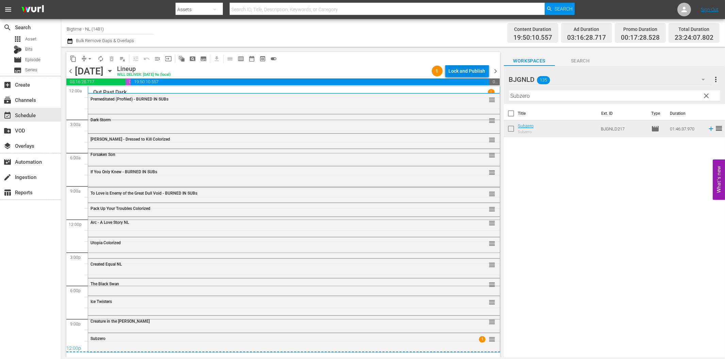
click at [460, 77] on div "Lock and Publish" at bounding box center [466, 71] width 37 height 12
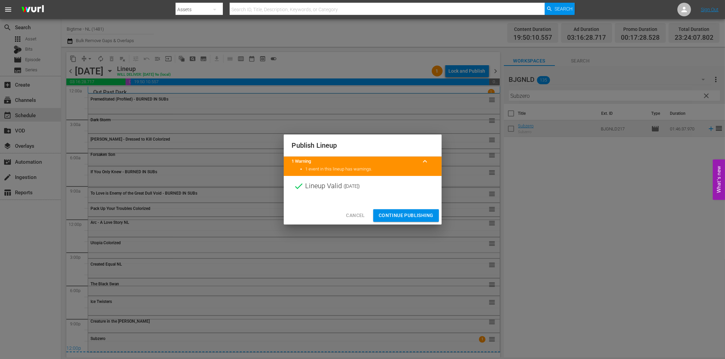
click at [410, 211] on button "Continue Publishing" at bounding box center [406, 215] width 66 height 13
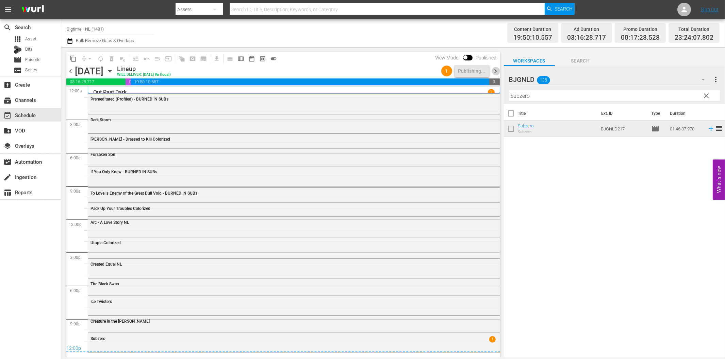
click at [495, 70] on span "chevron_right" at bounding box center [495, 71] width 9 height 9
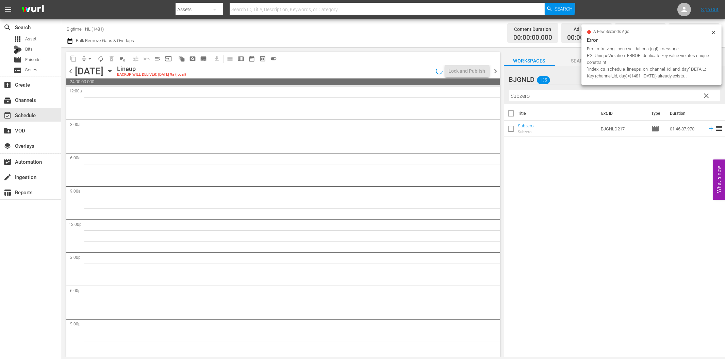
click at [531, 96] on input "Subzero" at bounding box center [614, 95] width 211 height 11
paste input "If I Tell You I Have To Kill You"
click at [707, 127] on icon at bounding box center [710, 128] width 7 height 7
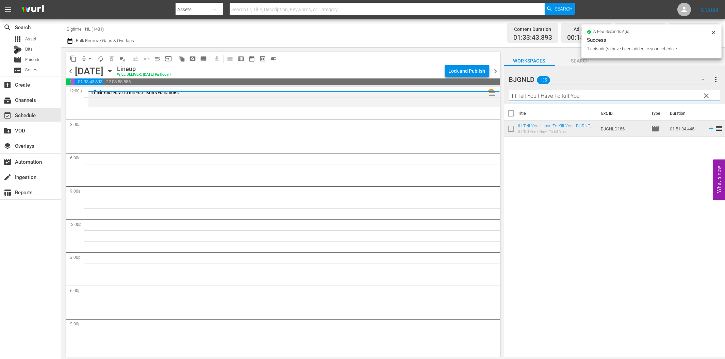
click at [649, 96] on input "If I Tell You I Have To Kill You" at bounding box center [614, 95] width 211 height 11
paste input "Battle B-Boy"
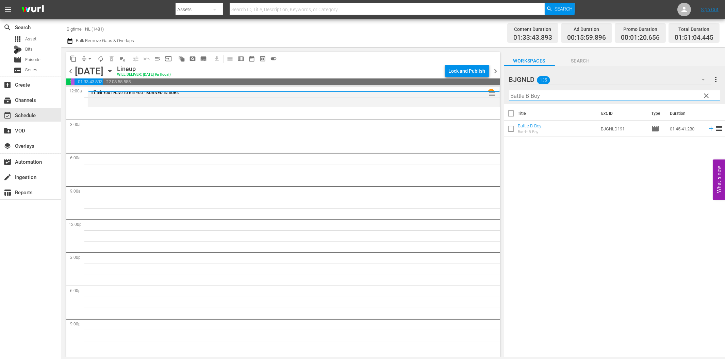
click at [547, 97] on input "Battle B-Boy" at bounding box center [614, 95] width 211 height 11
paste input "text"
click at [707, 129] on icon at bounding box center [710, 128] width 7 height 7
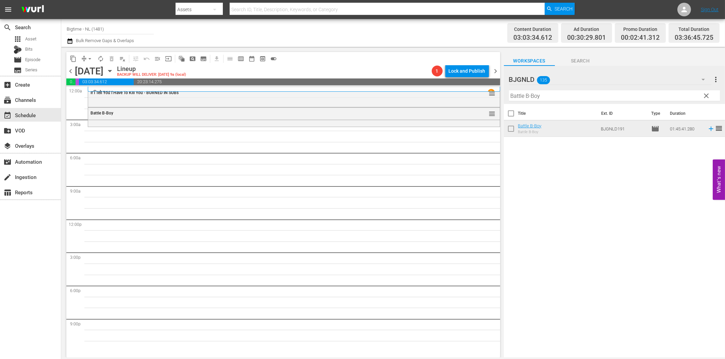
click at [541, 97] on input "Battle B-Boy" at bounding box center [614, 95] width 211 height 11
paste input "Lake Effects"
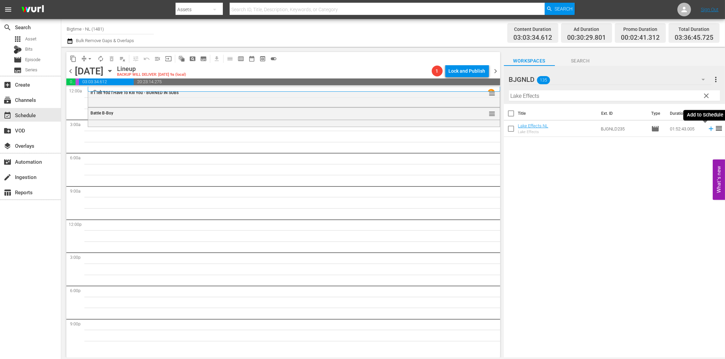
drag, startPoint x: 704, startPoint y: 128, endPoint x: 698, endPoint y: 133, distance: 8.2
click at [707, 128] on icon at bounding box center [710, 128] width 7 height 7
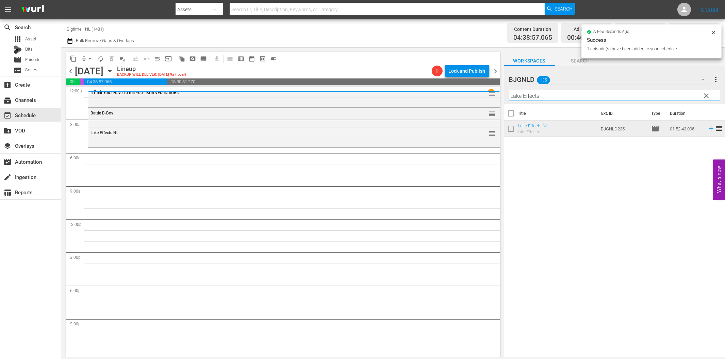
click at [579, 93] on input "Lake Effects" at bounding box center [614, 95] width 211 height 11
paste input "Admin"
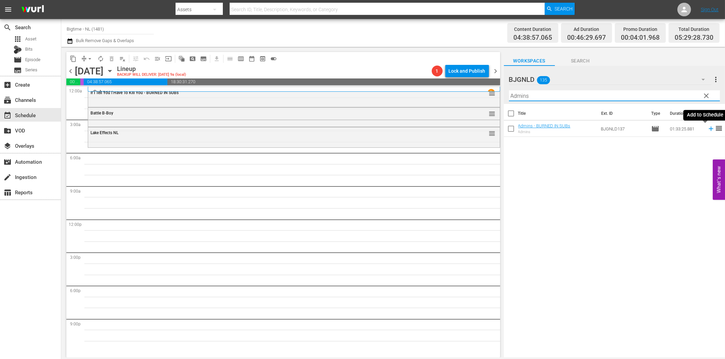
click at [707, 128] on icon at bounding box center [710, 128] width 7 height 7
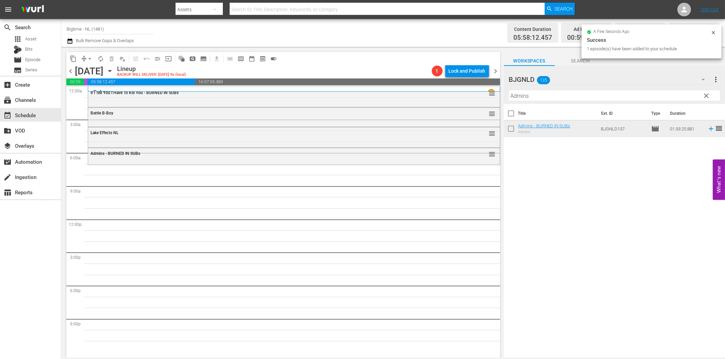
click at [528, 96] on input "Admins" at bounding box center [614, 95] width 211 height 11
paste input "Nobody's Angel"
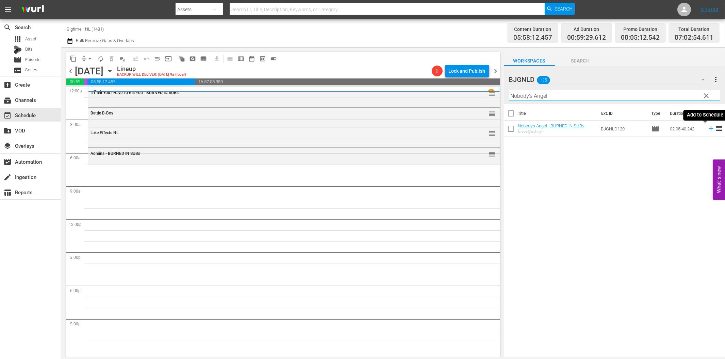
click at [708, 129] on icon at bounding box center [710, 129] width 4 height 4
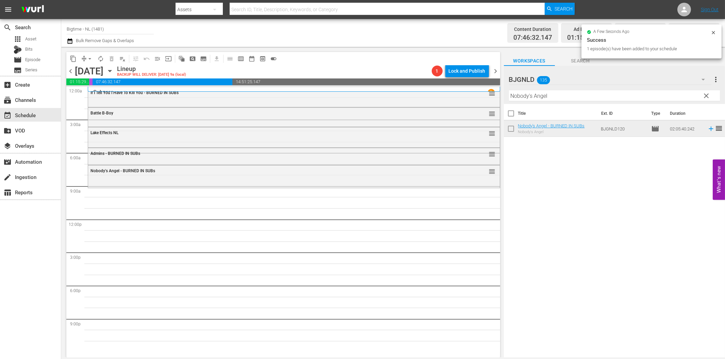
click at [548, 98] on input "Nobody's Angel" at bounding box center [614, 95] width 211 height 11
paste input "Lavalantula"
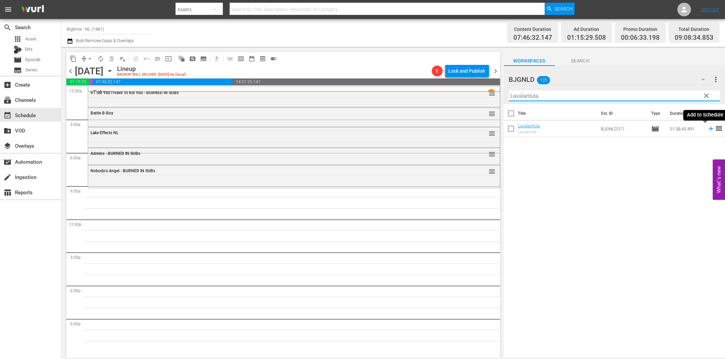
click at [707, 128] on icon at bounding box center [710, 128] width 7 height 7
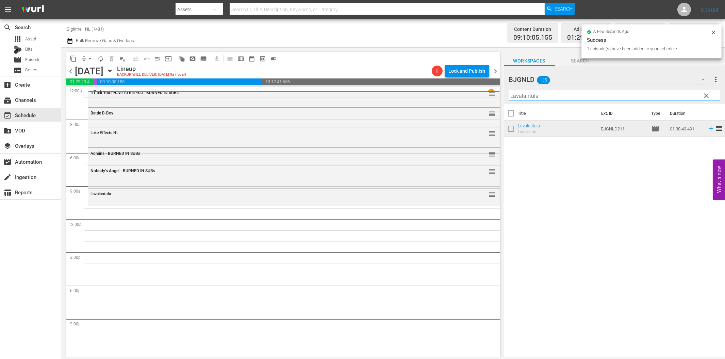
click at [550, 97] on input "Lavalantula" at bounding box center [614, 95] width 211 height 11
paste input "Wedding Swingers"
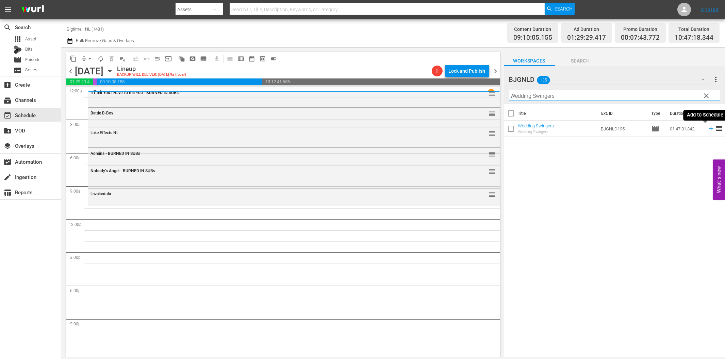
click at [707, 130] on icon at bounding box center [710, 128] width 7 height 7
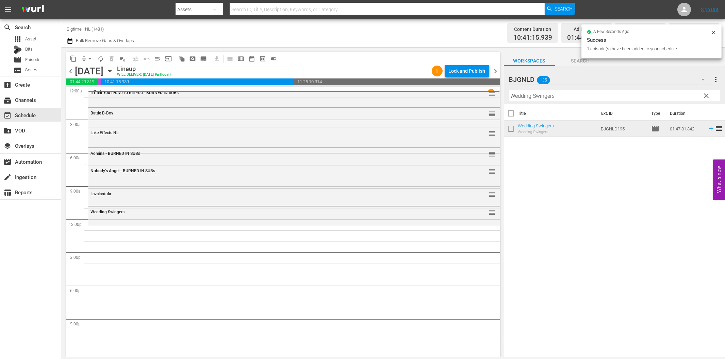
click at [578, 96] on input "Wedding Swingers" at bounding box center [614, 95] width 211 height 11
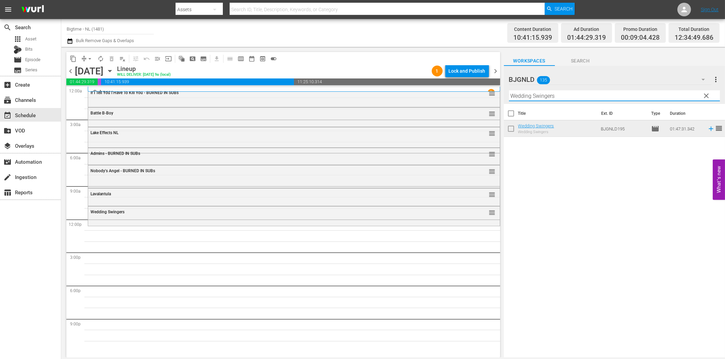
paste input "Someone I Used to Know"
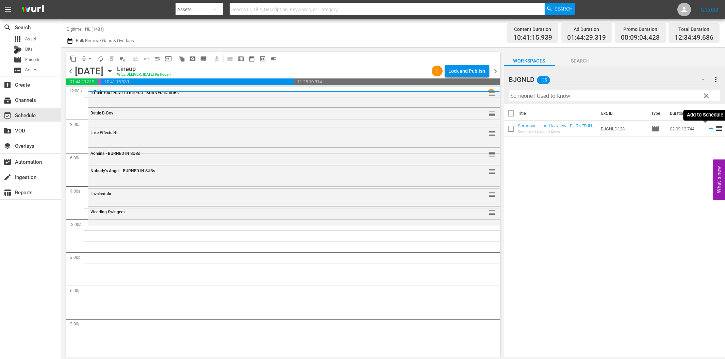
click at [707, 130] on icon at bounding box center [710, 128] width 7 height 7
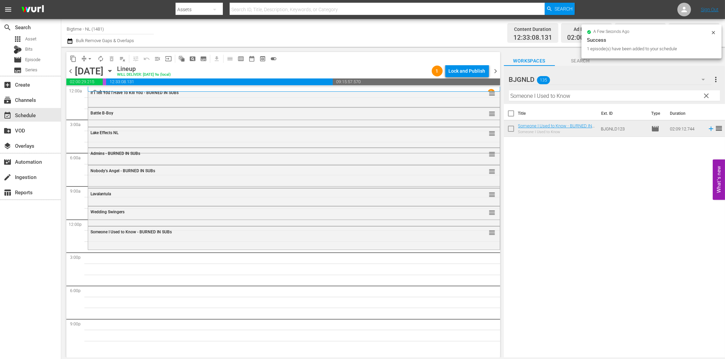
click at [522, 98] on input "Someone I Used to Know" at bounding box center [614, 95] width 211 height 11
paste input "Promises"
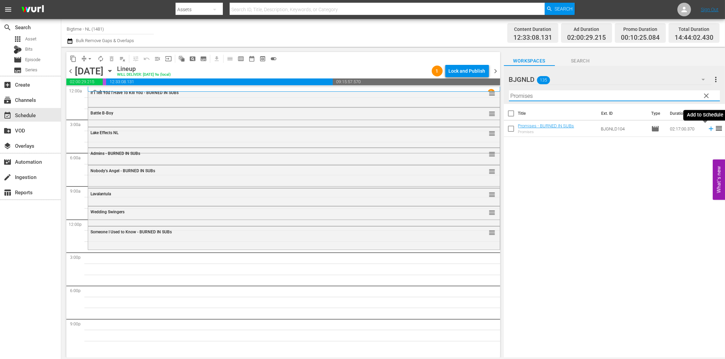
click at [707, 128] on icon at bounding box center [710, 128] width 7 height 7
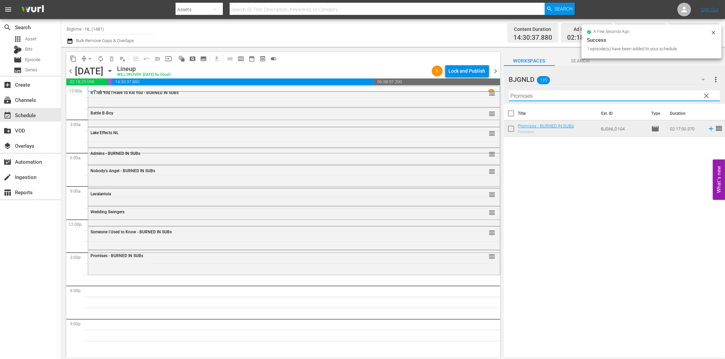
click at [536, 95] on input "Promises" at bounding box center [614, 95] width 211 height 11
paste input "Native Heart"
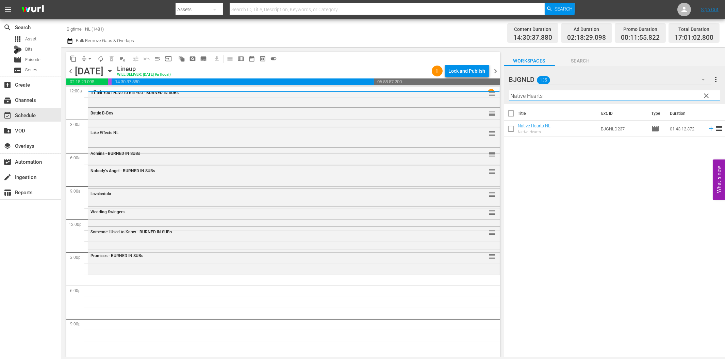
click at [707, 130] on icon at bounding box center [710, 128] width 7 height 7
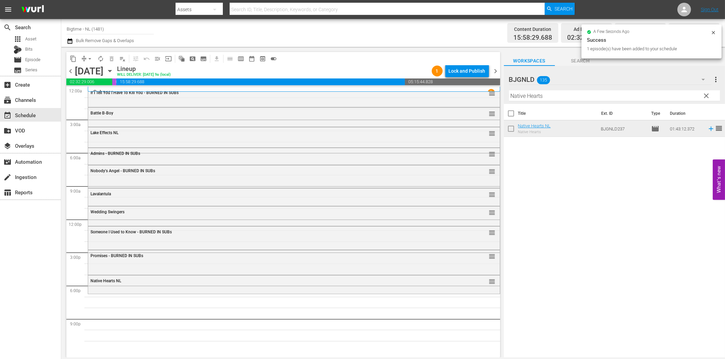
click at [565, 95] on input "Native Hearts" at bounding box center [614, 95] width 211 height 11
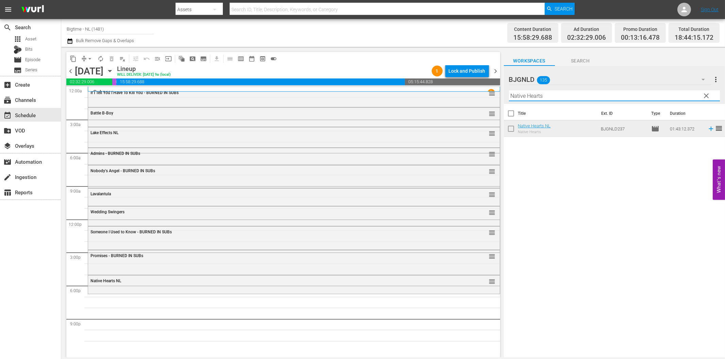
paste input "The Surrogate"
click at [707, 127] on icon at bounding box center [710, 128] width 7 height 7
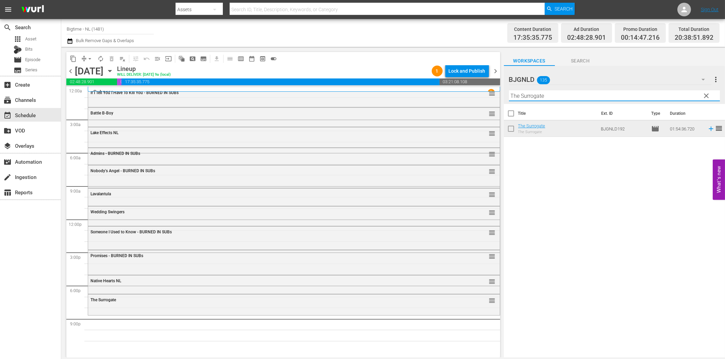
click at [530, 94] on input "The Surrogate" at bounding box center [614, 95] width 211 height 11
paste input "Ready, Willing and Abl"
click at [707, 130] on icon at bounding box center [710, 128] width 7 height 7
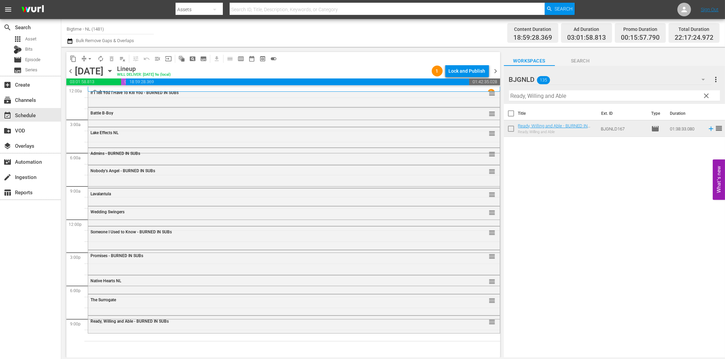
click at [539, 97] on input "Ready, Willing and Able" at bounding box center [614, 95] width 211 height 11
paste input "Stunt Games"
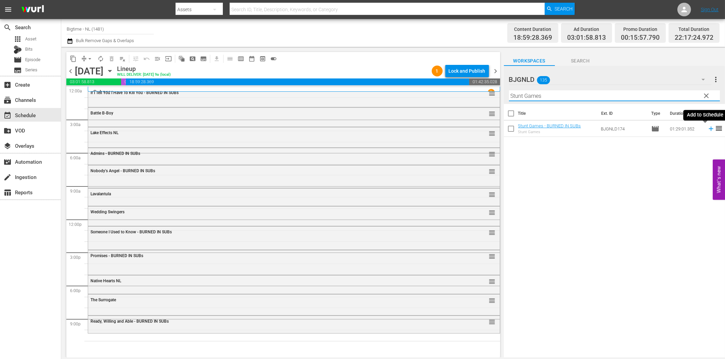
drag, startPoint x: 705, startPoint y: 130, endPoint x: 701, endPoint y: 130, distance: 3.7
click at [707, 130] on icon at bounding box center [710, 128] width 7 height 7
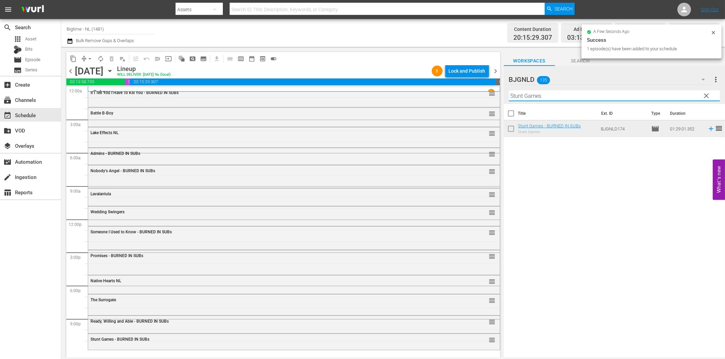
click at [534, 98] on input "Stunt Games" at bounding box center [614, 95] width 211 height 11
paste input "Drastic Measur"
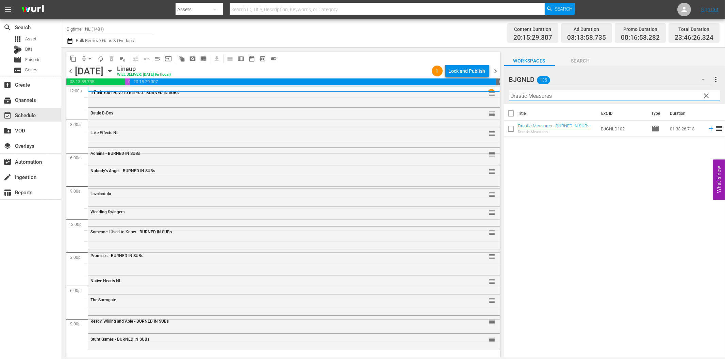
drag, startPoint x: 704, startPoint y: 130, endPoint x: 696, endPoint y: 128, distance: 7.9
click at [707, 129] on icon at bounding box center [710, 128] width 7 height 7
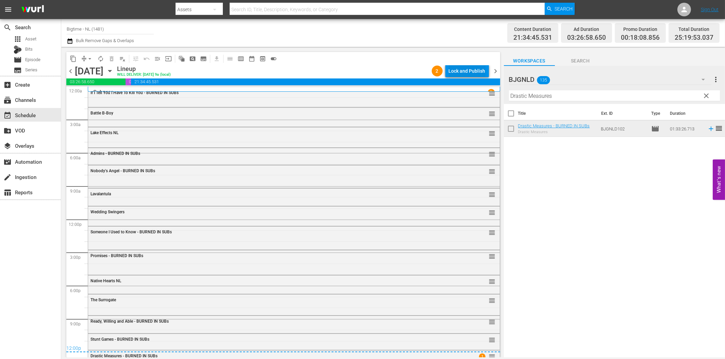
click at [471, 67] on div "Lock and Publish" at bounding box center [466, 71] width 37 height 12
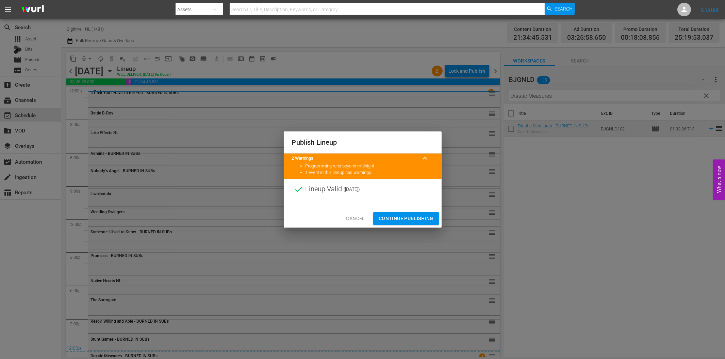
click at [424, 219] on span "Continue Publishing" at bounding box center [405, 219] width 55 height 9
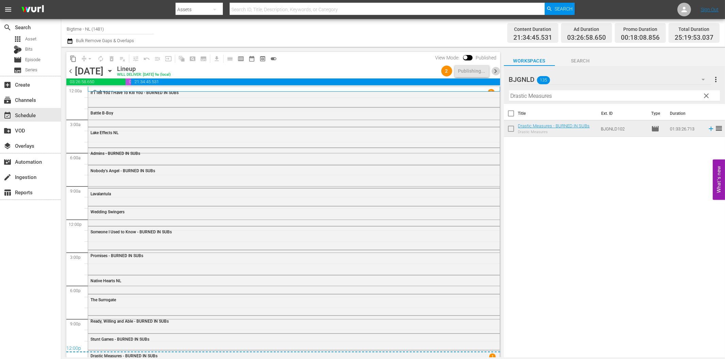
click at [496, 69] on span "chevron_right" at bounding box center [495, 71] width 9 height 9
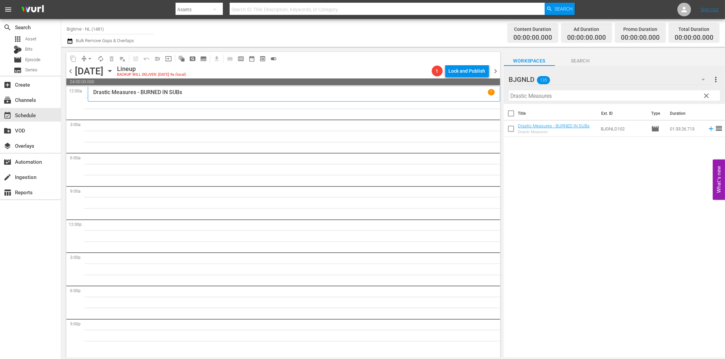
click at [545, 94] on input "Drastic Measures" at bounding box center [614, 95] width 211 height 11
paste input "Snowmageddon"
click at [707, 132] on icon at bounding box center [710, 128] width 7 height 7
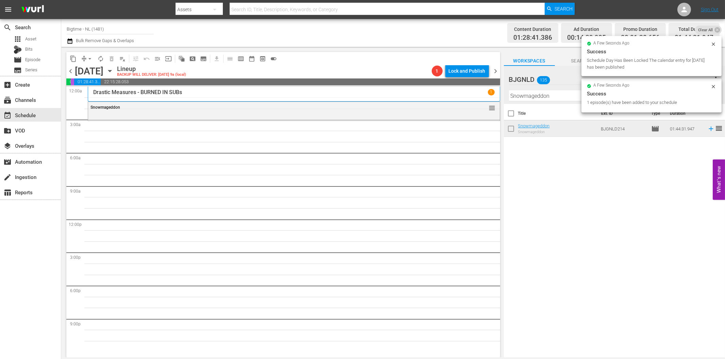
click at [542, 99] on input "Snowmageddon" at bounding box center [614, 95] width 211 height 11
paste input "[GEOGRAPHIC_DATA]"
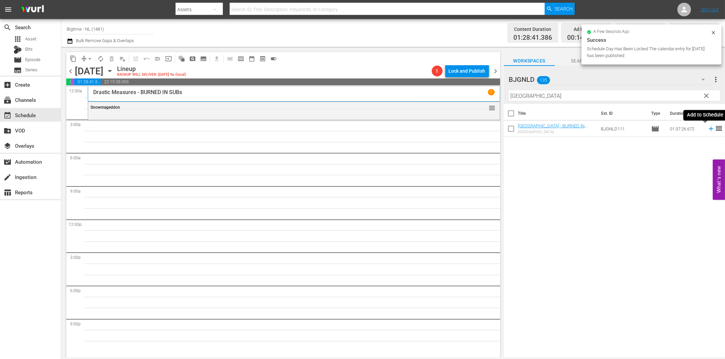
drag, startPoint x: 704, startPoint y: 128, endPoint x: 694, endPoint y: 129, distance: 10.3
click at [707, 128] on icon at bounding box center [710, 128] width 7 height 7
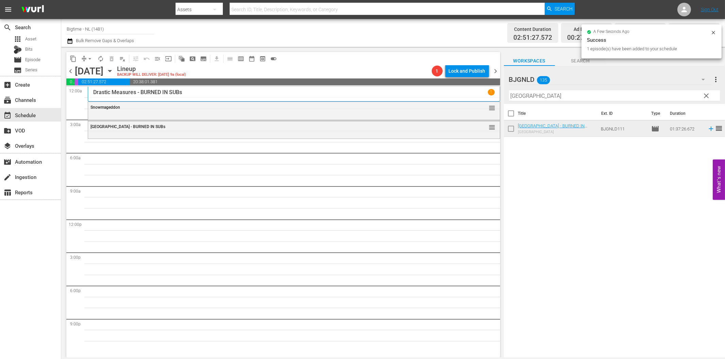
click at [535, 98] on input "[GEOGRAPHIC_DATA]" at bounding box center [614, 95] width 211 height 11
paste input "The Bulldog Breed Colorized"
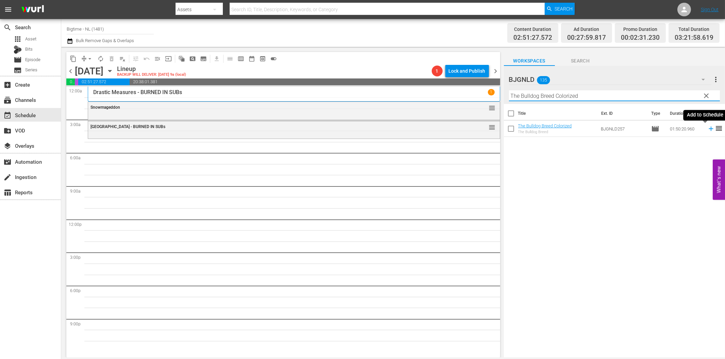
click at [707, 128] on icon at bounding box center [710, 128] width 7 height 7
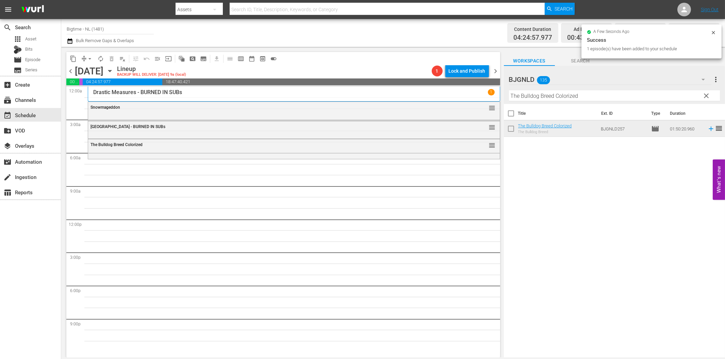
click at [579, 98] on input "The Bulldog Breed Colorized" at bounding box center [614, 95] width 211 height 11
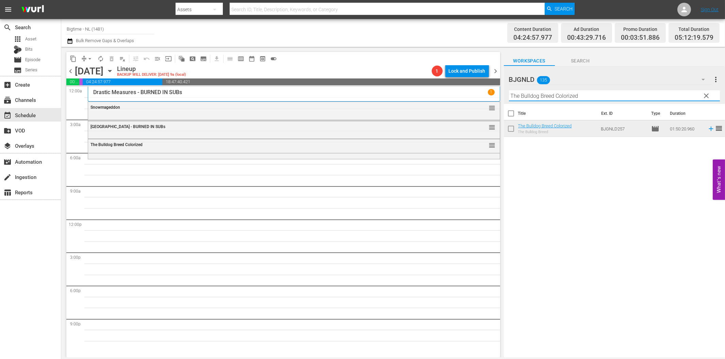
paste input "Battle B-Boy"
click at [707, 128] on icon at bounding box center [710, 128] width 7 height 7
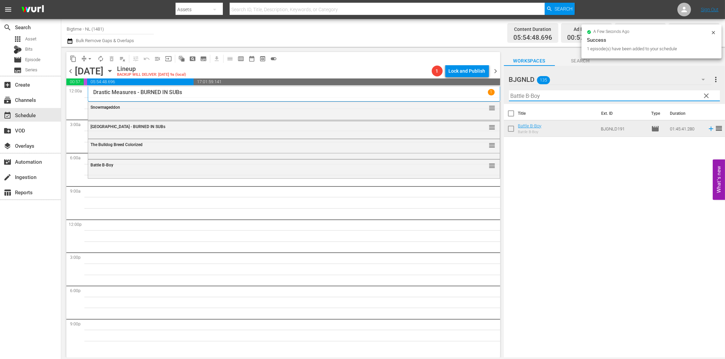
click at [542, 94] on input "Battle B-Boy" at bounding box center [614, 95] width 211 height 11
paste input "The Kiss of [DEMOGRAPHIC_DATA] X"
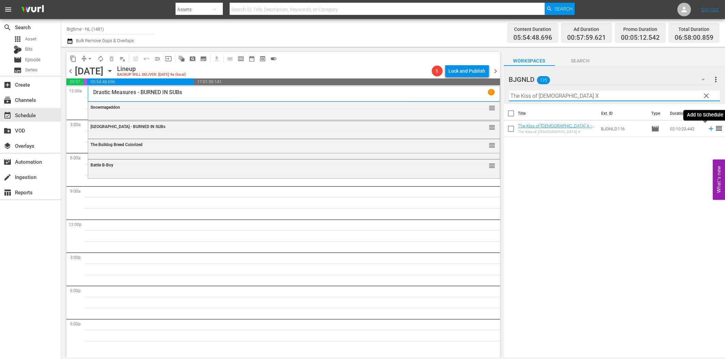
click at [707, 130] on icon at bounding box center [710, 128] width 7 height 7
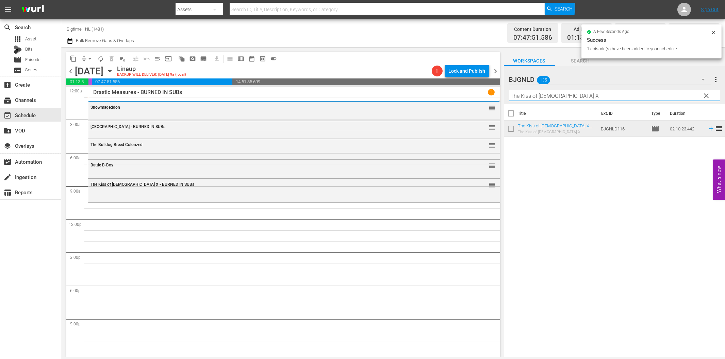
click at [531, 100] on input "The Kiss of [DEMOGRAPHIC_DATA] X" at bounding box center [614, 95] width 211 height 11
paste input "IRL (In Real Life)"
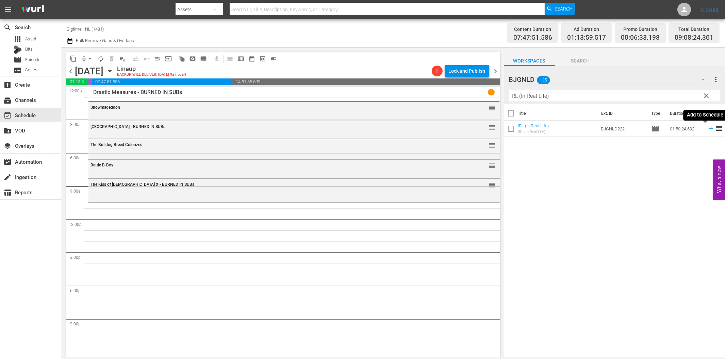
click at [707, 130] on icon at bounding box center [710, 128] width 7 height 7
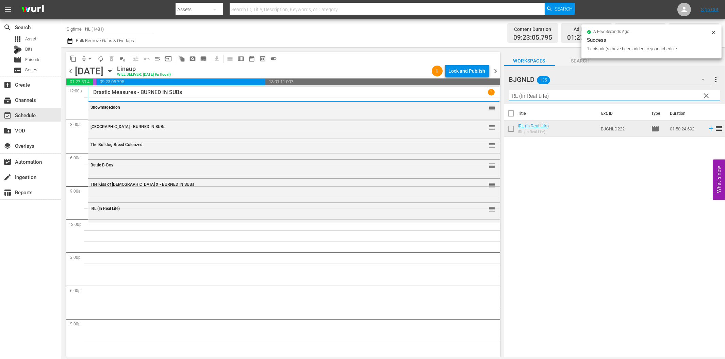
click at [528, 99] on input "IRL (In Real Life)" at bounding box center [614, 95] width 211 height 11
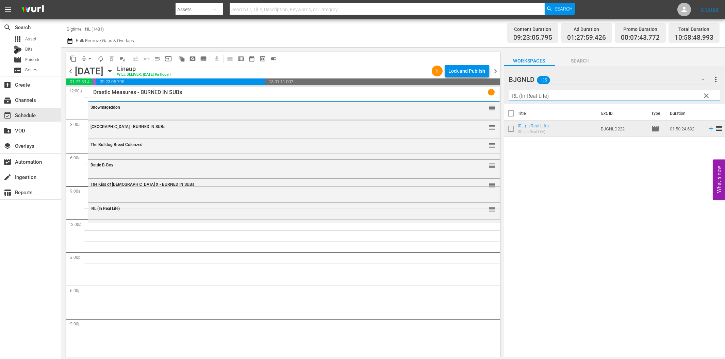
paste input "Grief"
click at [707, 130] on icon at bounding box center [710, 128] width 7 height 7
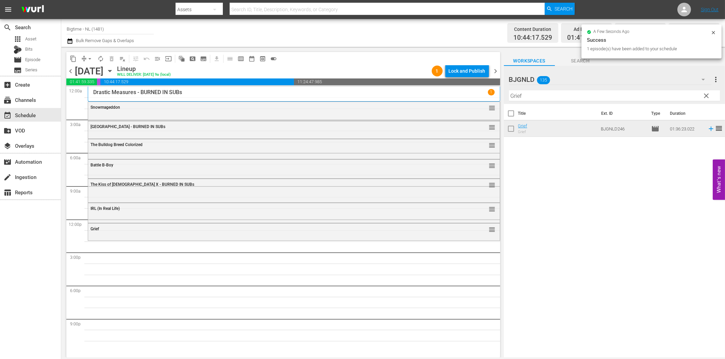
click at [541, 96] on input "Grief" at bounding box center [614, 95] width 211 height 11
paste input "Milla: The Movie"
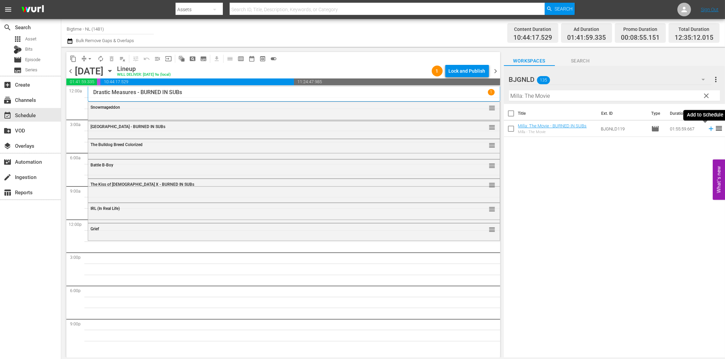
click at [707, 128] on icon at bounding box center [710, 128] width 7 height 7
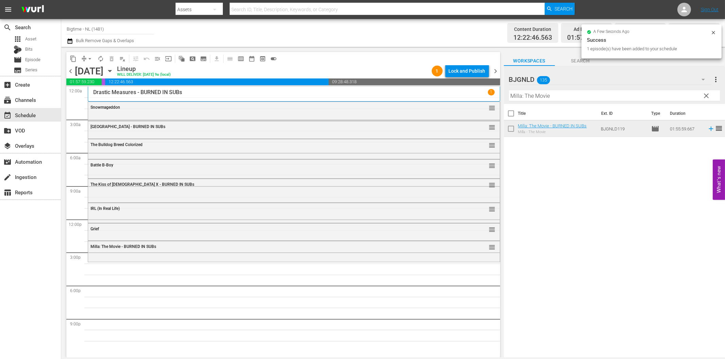
click at [532, 97] on input "Milla: The Movie" at bounding box center [614, 95] width 211 height 11
paste input "Twic"
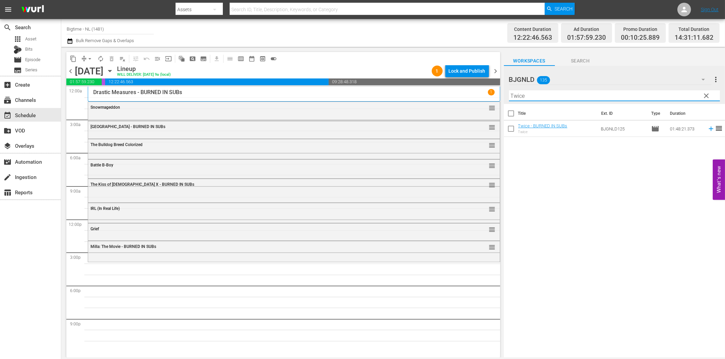
click at [708, 129] on icon at bounding box center [710, 129] width 4 height 4
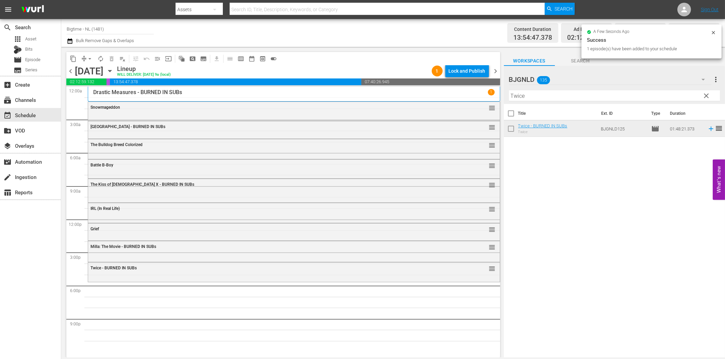
click at [564, 96] on input "Twice" at bounding box center [614, 95] width 211 height 11
paste input "Blissfully Unmarried"
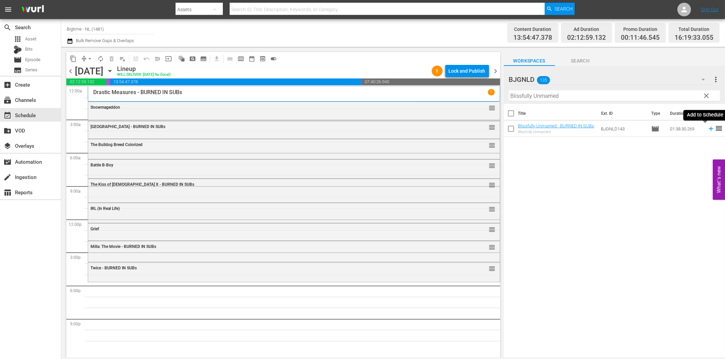
click at [708, 129] on icon at bounding box center [710, 129] width 4 height 4
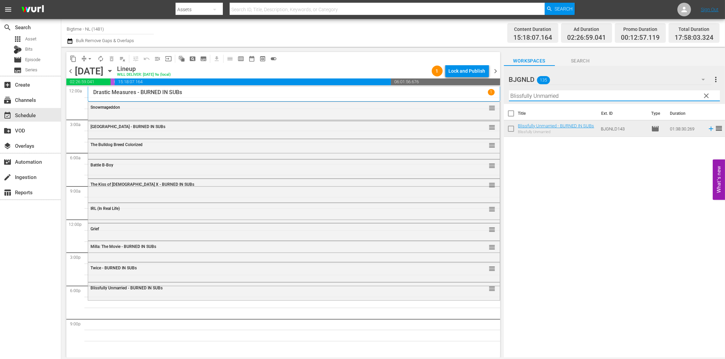
click at [521, 100] on input "Blissfully Unmarried" at bounding box center [614, 95] width 211 height 11
paste input "Sand Angels"
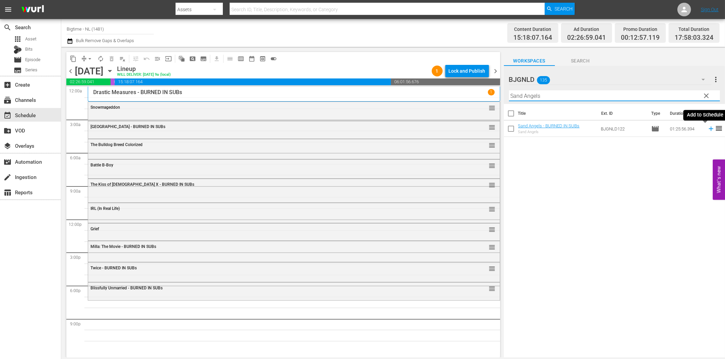
click at [707, 131] on icon at bounding box center [710, 128] width 7 height 7
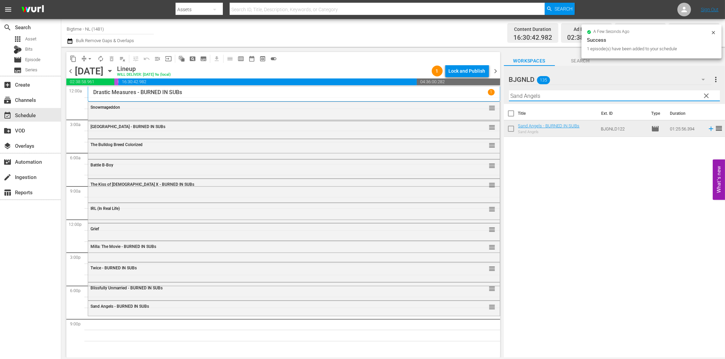
click at [588, 99] on input "Sand Angels" at bounding box center [614, 95] width 211 height 11
paste input "About An Age"
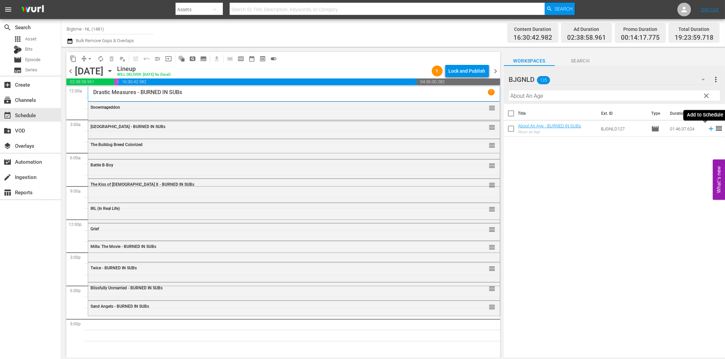
click at [708, 129] on icon at bounding box center [710, 129] width 4 height 4
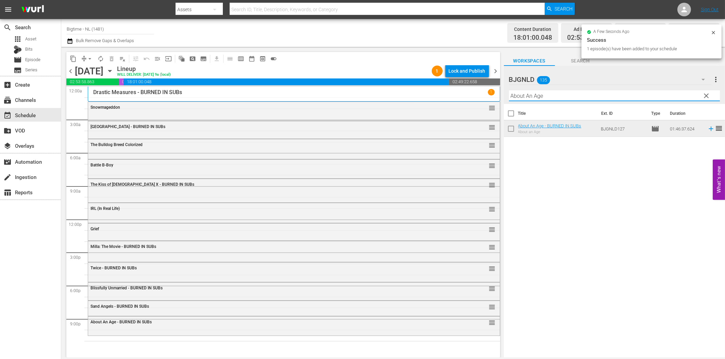
click at [586, 95] on input "About An Age" at bounding box center [614, 95] width 211 height 11
paste input "Created Equal"
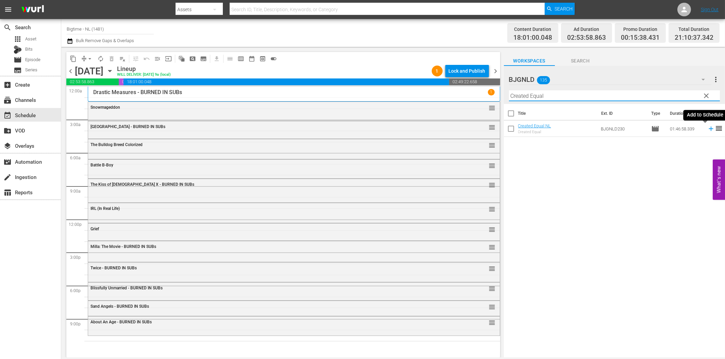
click at [707, 130] on icon at bounding box center [710, 128] width 7 height 7
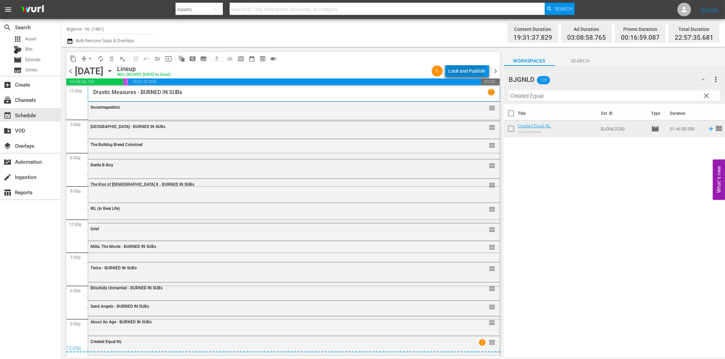
click at [467, 69] on div "Lock and Publish" at bounding box center [466, 71] width 37 height 12
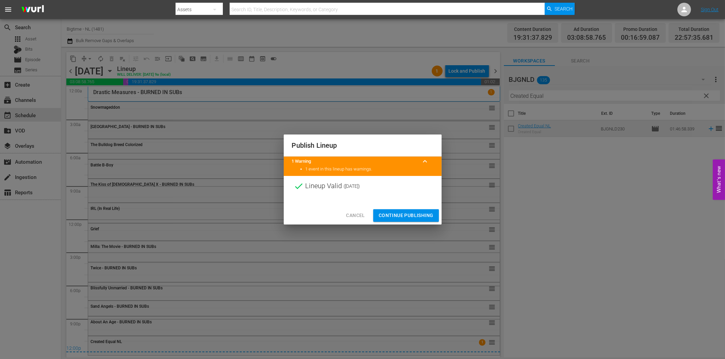
click at [414, 216] on span "Continue Publishing" at bounding box center [405, 215] width 55 height 9
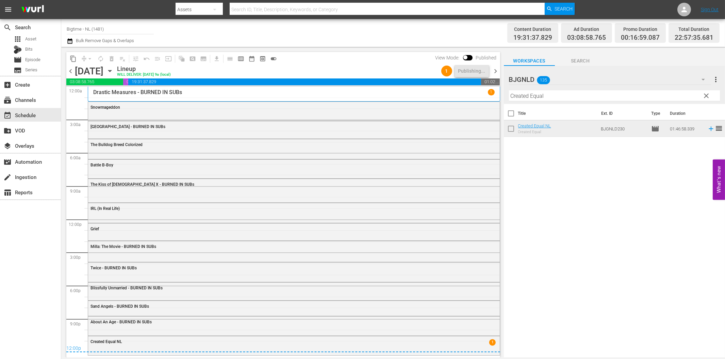
click at [495, 72] on span "chevron_right" at bounding box center [495, 71] width 9 height 9
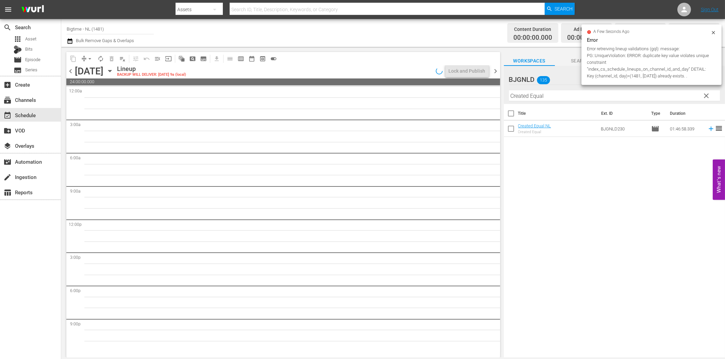
click at [554, 99] on input "Created Equal" at bounding box center [614, 95] width 211 height 11
paste input "Bad People"
click at [707, 129] on icon at bounding box center [710, 128] width 7 height 7
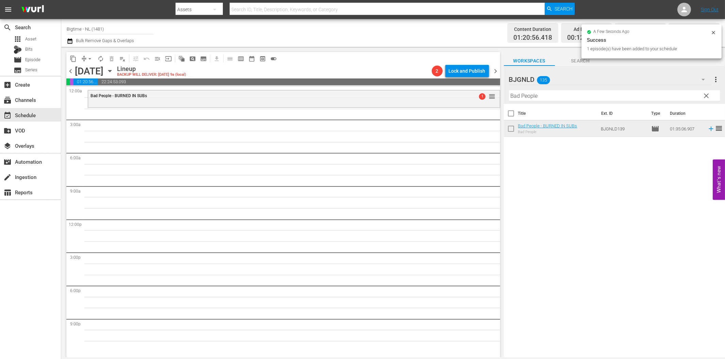
click at [537, 94] on input "Bad People" at bounding box center [614, 95] width 211 height 11
paste input "Eight"
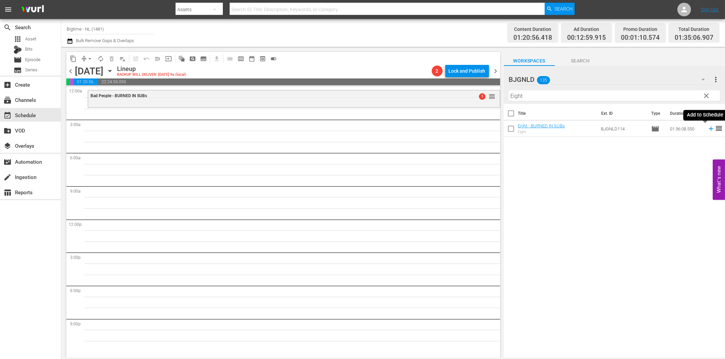
click at [707, 128] on icon at bounding box center [710, 128] width 7 height 7
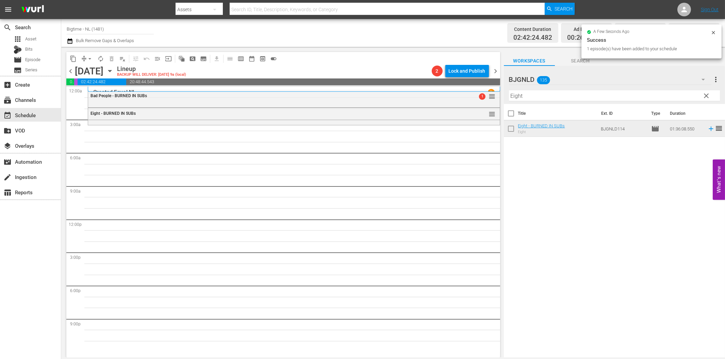
click at [576, 92] on input "Eight" at bounding box center [614, 95] width 211 height 11
paste input "More Beautiful for Having Been Broken"
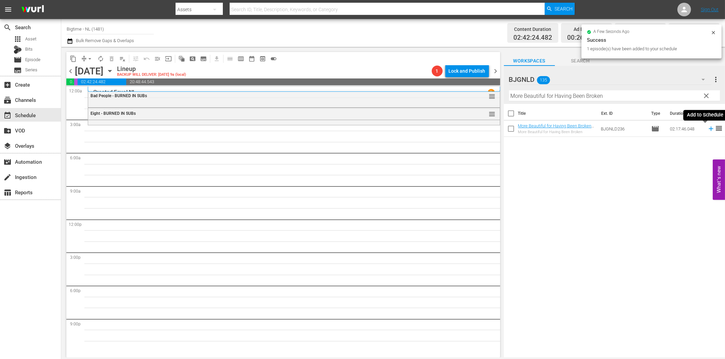
drag, startPoint x: 703, startPoint y: 129, endPoint x: 696, endPoint y: 130, distance: 7.2
click at [707, 129] on icon at bounding box center [710, 128] width 7 height 7
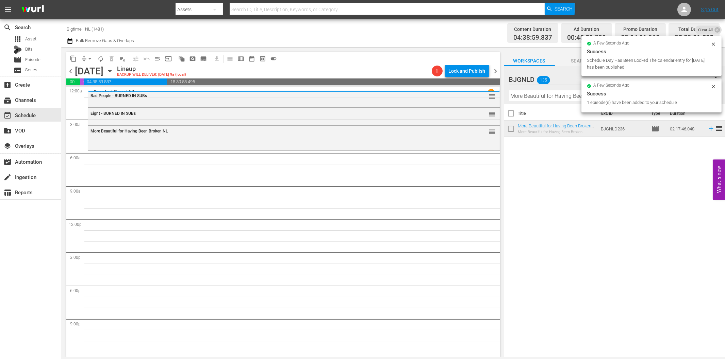
click at [552, 96] on input "More Beautiful for Having Been Broken" at bounding box center [614, 95] width 211 height 11
paste input "Living with the Dead: A Love Story"
click at [707, 128] on icon at bounding box center [710, 128] width 7 height 7
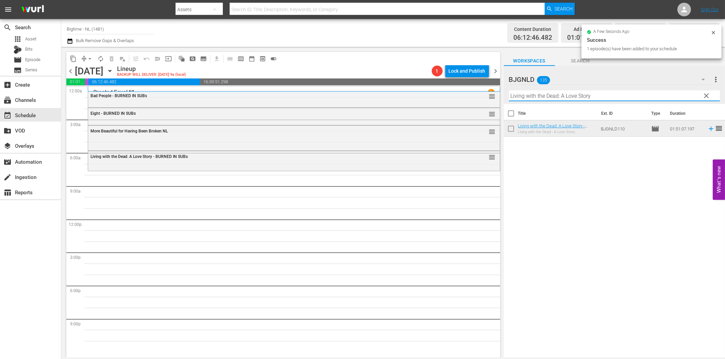
click at [555, 95] on input "Living with the Dead: A Love Story" at bounding box center [614, 95] width 211 height 11
paste input "Harbinger"
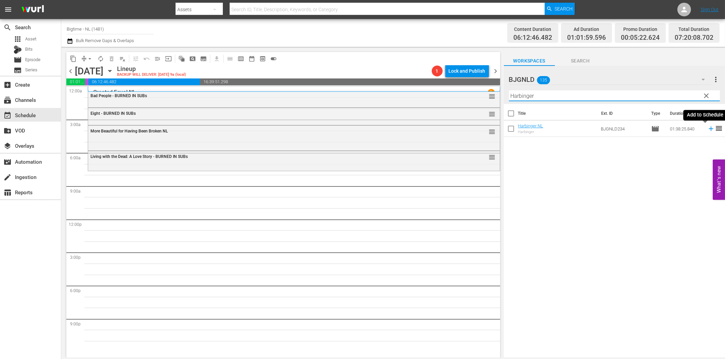
click at [707, 128] on icon at bounding box center [710, 128] width 7 height 7
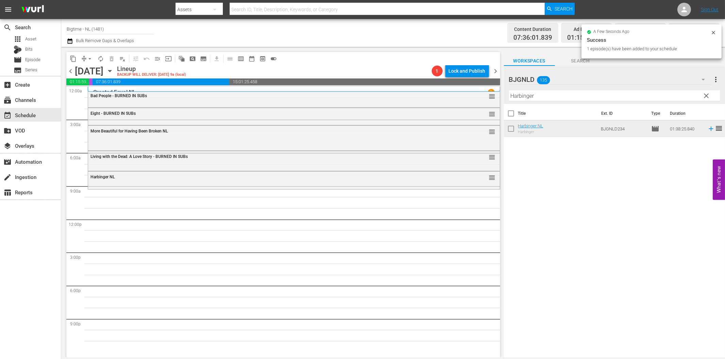
click at [562, 102] on div "Filter by Title Harbinger" at bounding box center [614, 96] width 211 height 16
click at [564, 97] on input "Harbinger" at bounding box center [614, 95] width 211 height 11
paste input "The Dog Walk"
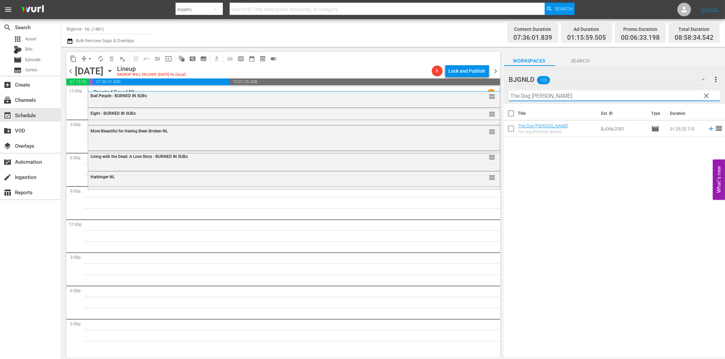
click at [708, 129] on icon at bounding box center [710, 129] width 4 height 4
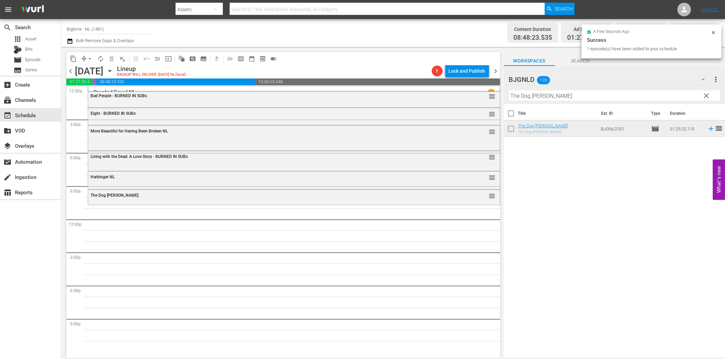
click at [534, 95] on input "The Dog [PERSON_NAME]" at bounding box center [614, 95] width 211 height 11
paste input "Colourful & Impossible"
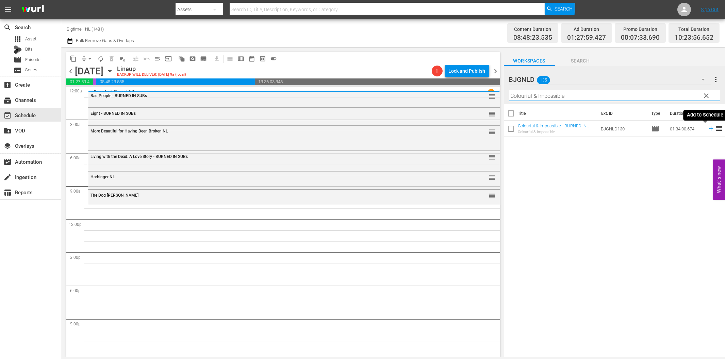
click at [708, 129] on icon at bounding box center [710, 129] width 4 height 4
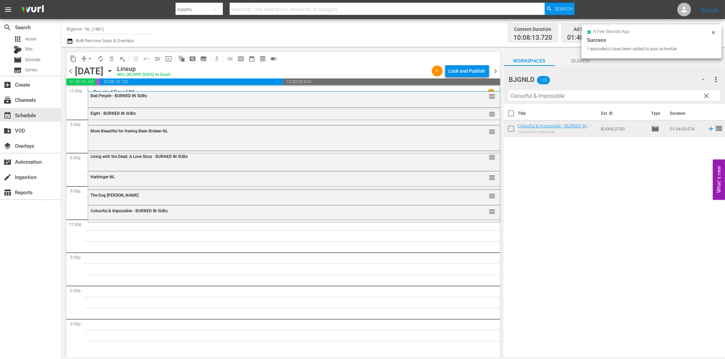
click at [524, 96] on input "Colourful & Impossible" at bounding box center [614, 95] width 211 height 11
paste input "Utopia Colorized"
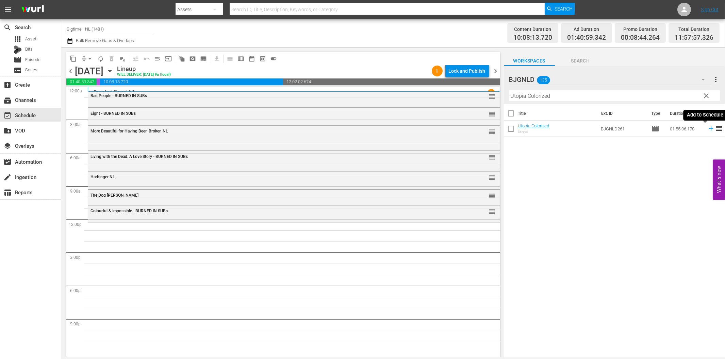
click at [708, 129] on icon at bounding box center [710, 129] width 4 height 4
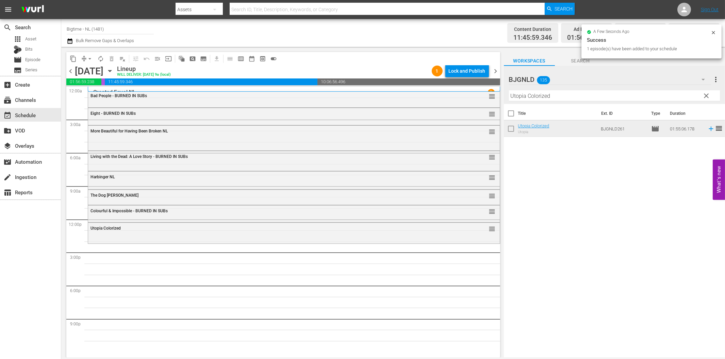
click at [566, 96] on input "Utopia Colorized" at bounding box center [614, 95] width 211 height 11
paste input "Forsaken Son"
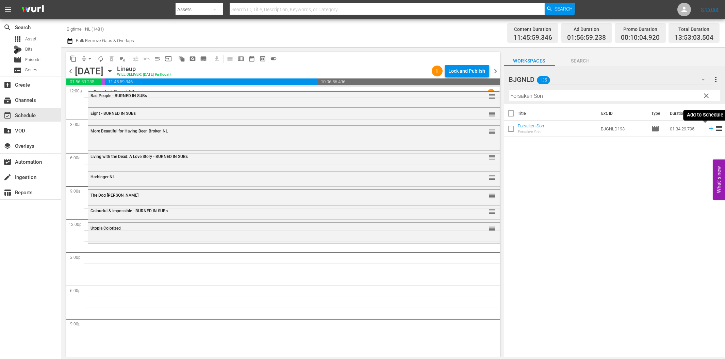
click at [707, 130] on icon at bounding box center [710, 128] width 7 height 7
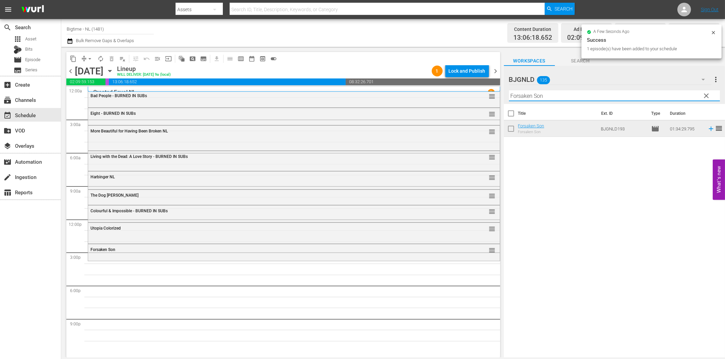
click at [554, 96] on input "Forsaken Son" at bounding box center [614, 95] width 211 height 11
paste input "Living Room Coffi"
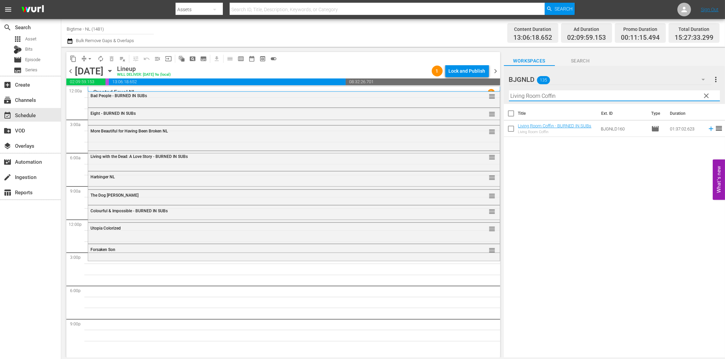
click at [707, 127] on icon at bounding box center [710, 128] width 7 height 7
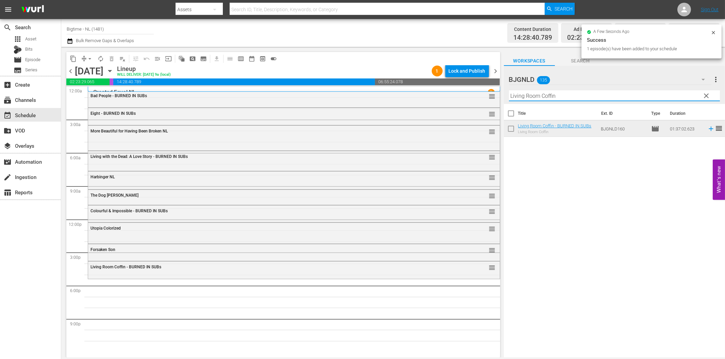
click at [544, 97] on input "Living Room Coffin" at bounding box center [614, 95] width 211 height 11
paste input "CainAbel"
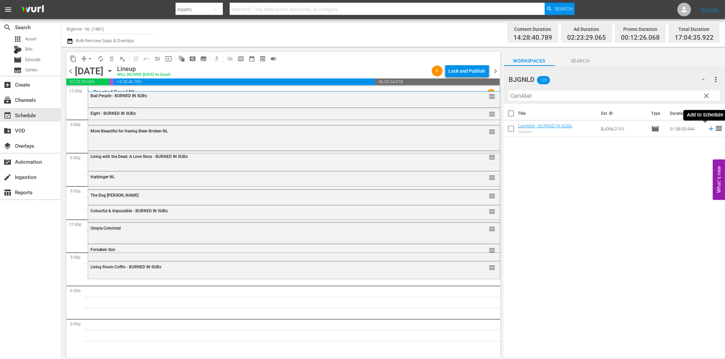
click at [707, 130] on icon at bounding box center [710, 128] width 7 height 7
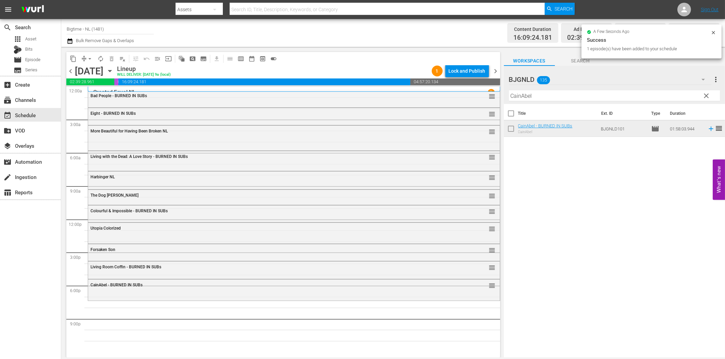
click at [560, 96] on input "CainAbel" at bounding box center [614, 95] width 211 height 11
paste input "reature in the [PERSON_NAME]"
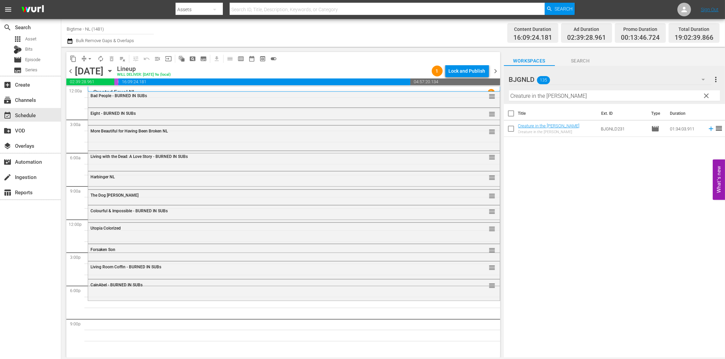
drag, startPoint x: 706, startPoint y: 130, endPoint x: 699, endPoint y: 132, distance: 7.0
click at [707, 130] on icon at bounding box center [710, 128] width 7 height 7
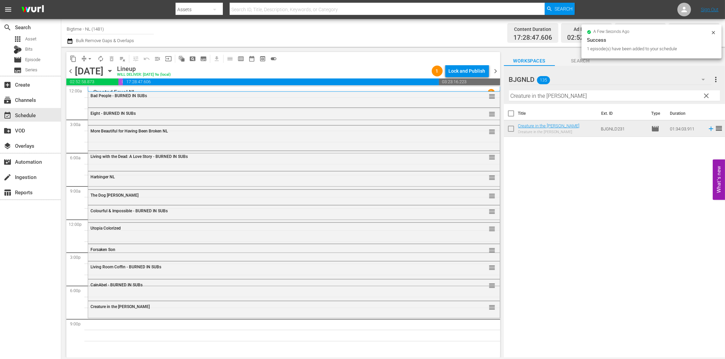
click at [591, 98] on input "Creature in the [PERSON_NAME]" at bounding box center [614, 95] width 211 height 11
paste input "Out Past Dark"
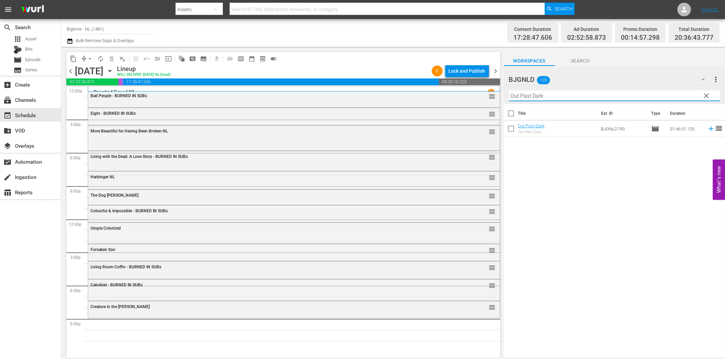
click at [707, 130] on icon at bounding box center [710, 128] width 7 height 7
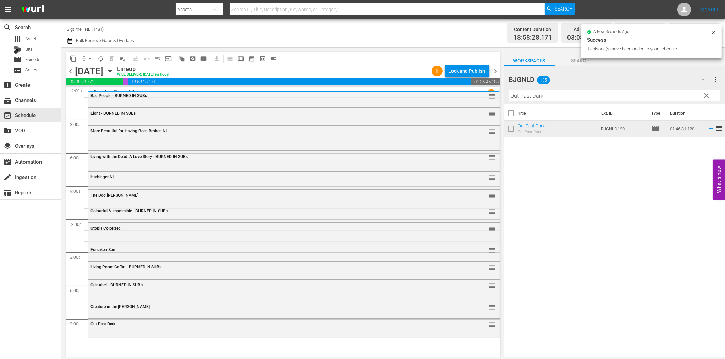
click at [565, 96] on input "Out Past Dark" at bounding box center [614, 95] width 211 height 11
paste input "In Critical Condition"
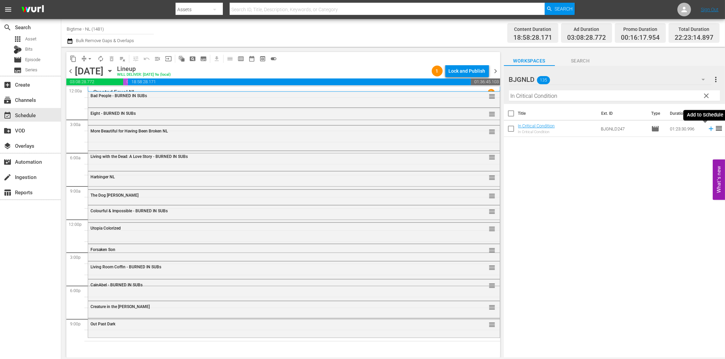
drag, startPoint x: 704, startPoint y: 131, endPoint x: 684, endPoint y: 127, distance: 20.1
click at [707, 131] on icon at bounding box center [710, 128] width 7 height 7
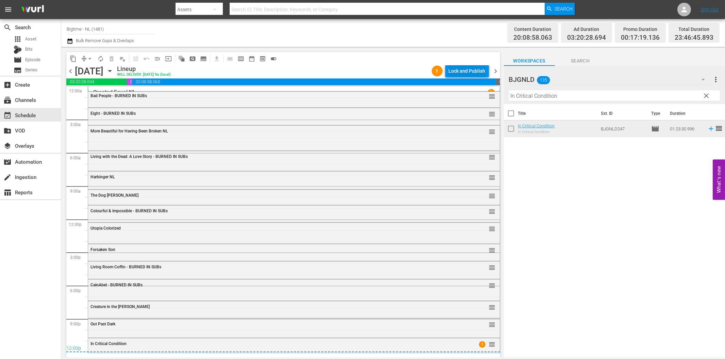
click at [469, 67] on div "Lock and Publish" at bounding box center [466, 71] width 37 height 12
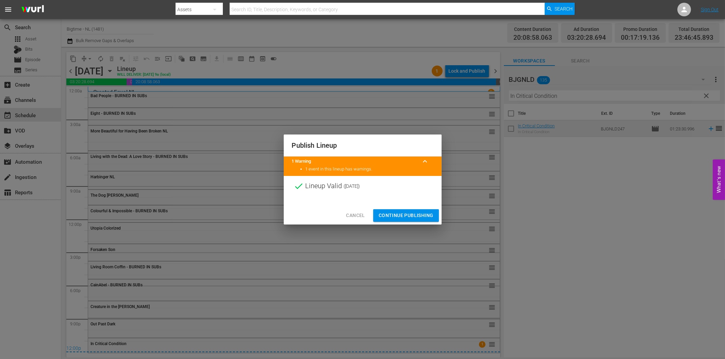
click at [414, 215] on span "Continue Publishing" at bounding box center [405, 215] width 55 height 9
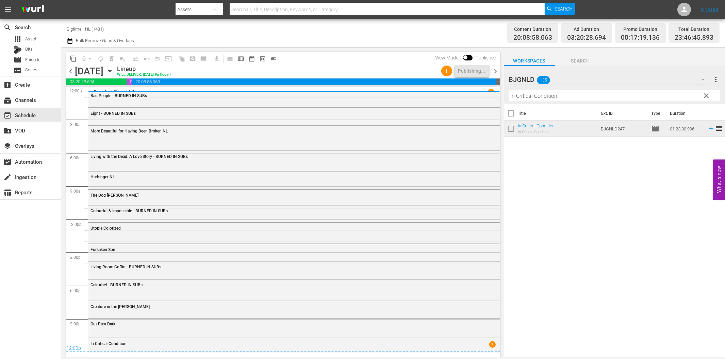
click at [494, 71] on span "chevron_right" at bounding box center [495, 71] width 9 height 9
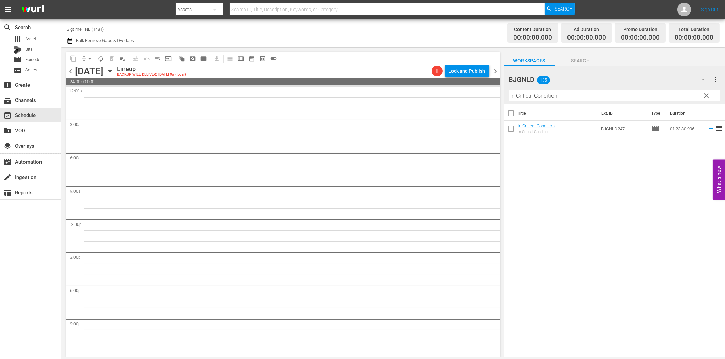
click at [556, 97] on input "In Critical Condition" at bounding box center [614, 95] width 211 height 11
paste input "Eternal Code"
click at [707, 131] on icon at bounding box center [710, 128] width 7 height 7
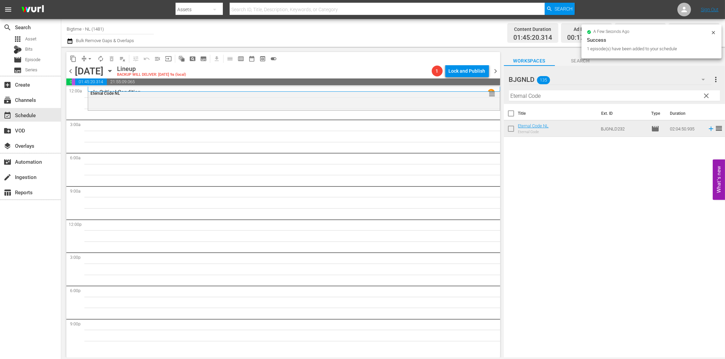
click at [529, 94] on input "Eternal Code" at bounding box center [614, 95] width 211 height 11
paste input "xecutor"
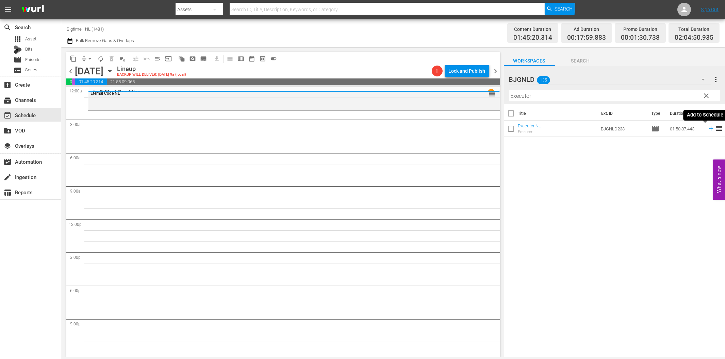
click at [707, 130] on icon at bounding box center [710, 128] width 7 height 7
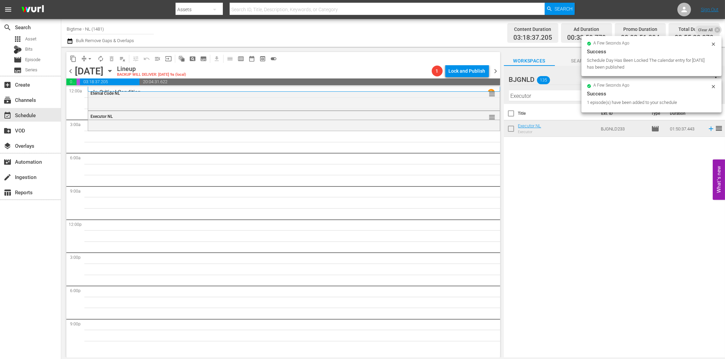
click at [524, 92] on input "Executor" at bounding box center [614, 95] width 211 height 11
paste input "Burn Your Name"
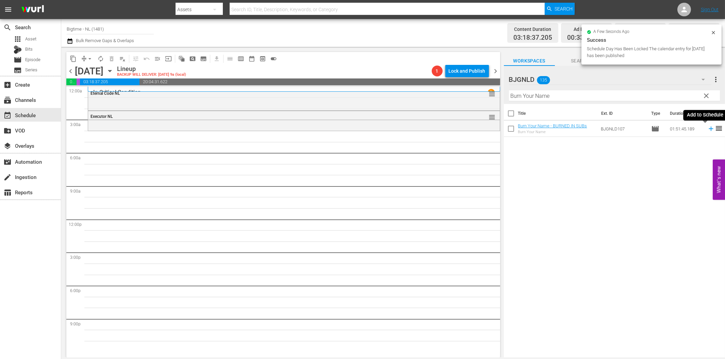
click at [708, 129] on icon at bounding box center [710, 129] width 4 height 4
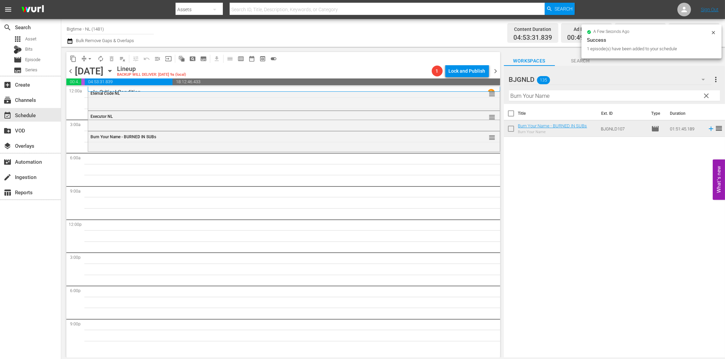
click at [532, 96] on input "Burn Your Name" at bounding box center [614, 95] width 211 height 11
paste input "Off The Menu"
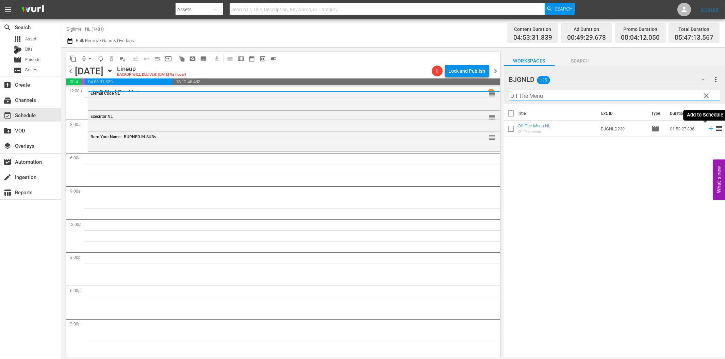
click at [708, 130] on icon at bounding box center [710, 129] width 4 height 4
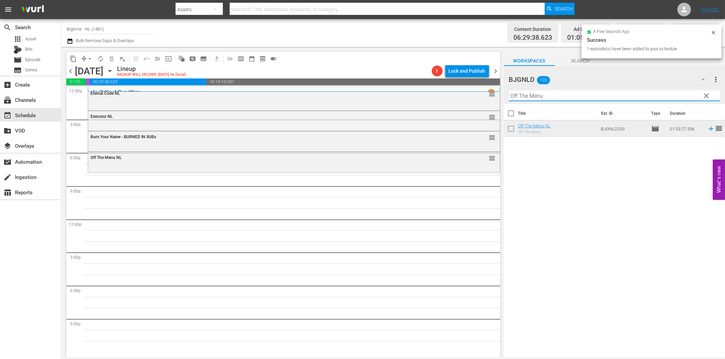
click at [537, 99] on input "Off The Menu" at bounding box center [614, 95] width 211 height 11
paste input "Comfort"
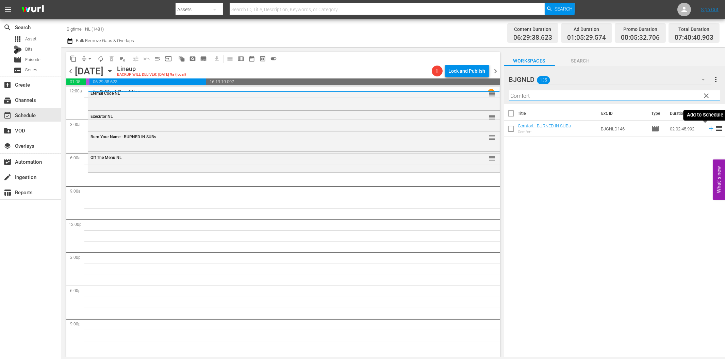
drag, startPoint x: 704, startPoint y: 131, endPoint x: 698, endPoint y: 131, distance: 6.5
click at [707, 131] on icon at bounding box center [710, 128] width 7 height 7
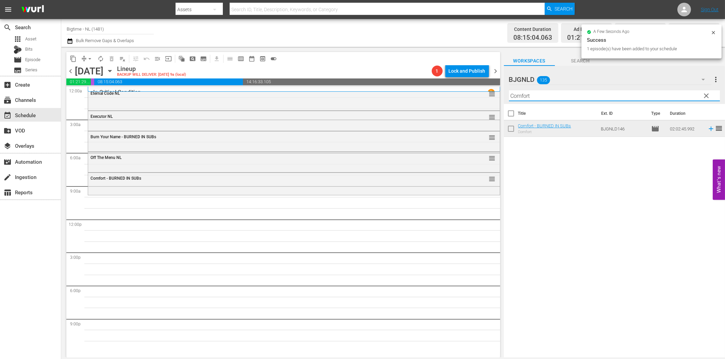
click at [562, 95] on input "Comfort" at bounding box center [614, 95] width 211 height 11
paste input "Friends Foes and Fireworks"
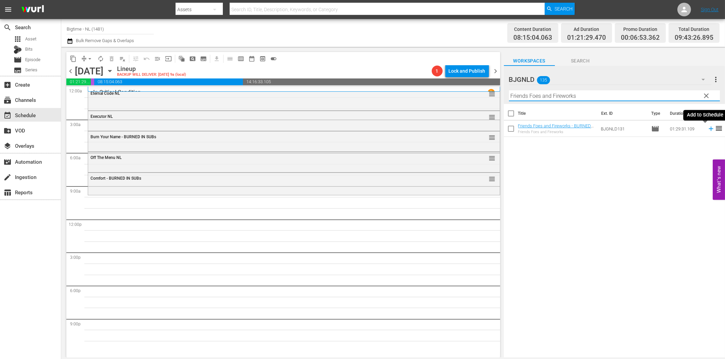
click at [707, 128] on icon at bounding box center [710, 128] width 7 height 7
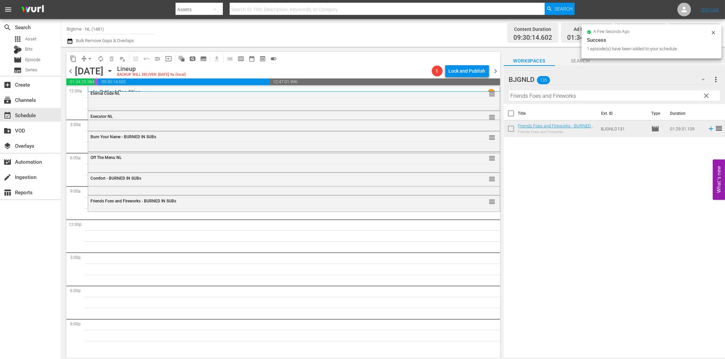
click at [606, 94] on input "Friends Foes and Fireworks" at bounding box center [614, 95] width 211 height 11
paste input "You with Me"
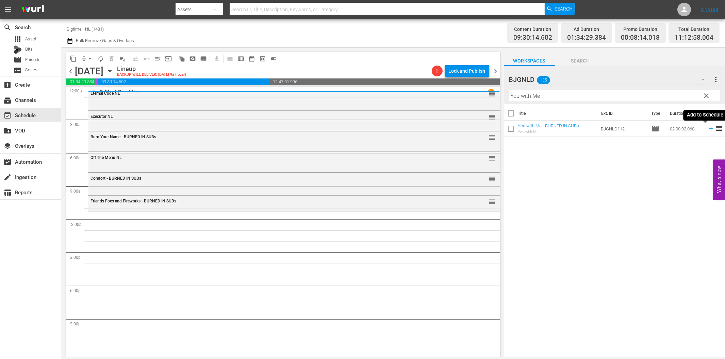
click at [707, 131] on icon at bounding box center [710, 128] width 7 height 7
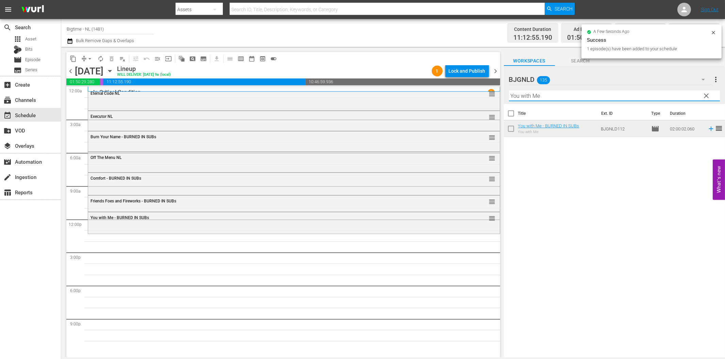
click at [552, 95] on input "You with Me" at bounding box center [614, 95] width 211 height 11
paste input "Blue: The American Dream"
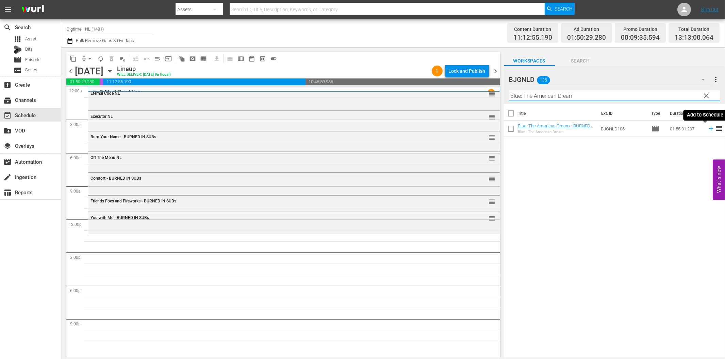
click at [707, 130] on icon at bounding box center [710, 128] width 7 height 7
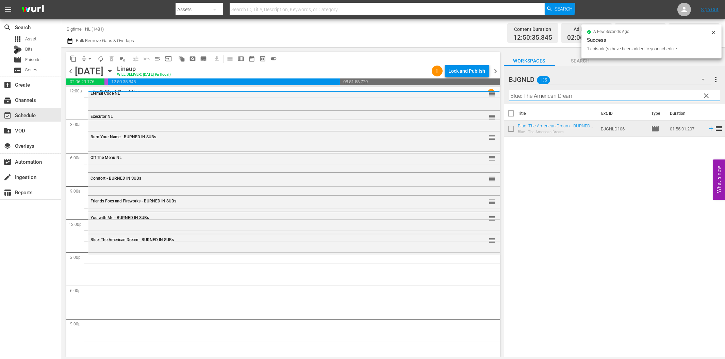
click at [529, 97] on input "Blue: The American Dream" at bounding box center [614, 95] width 211 height 11
paste input "Appleton"
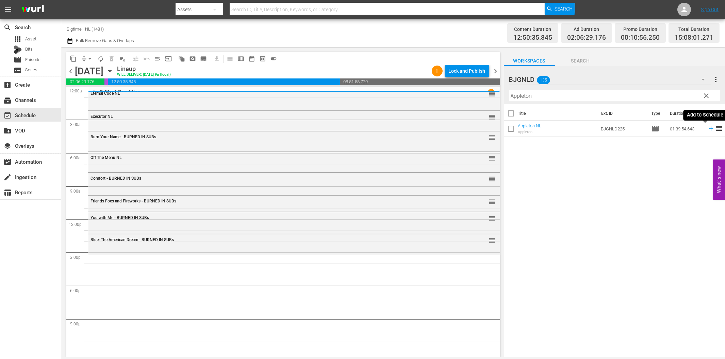
click at [707, 128] on icon at bounding box center [710, 128] width 7 height 7
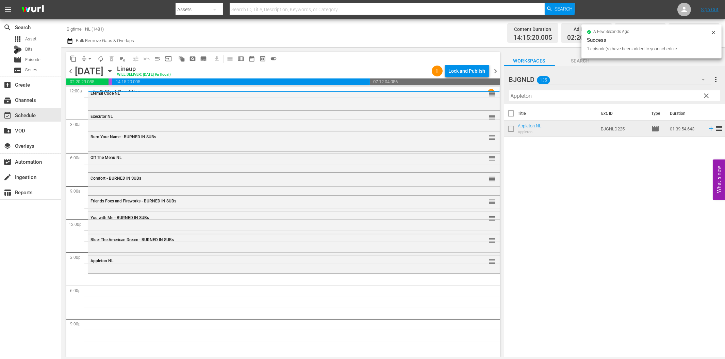
click at [531, 97] on input "Appleton" at bounding box center [614, 95] width 211 height 11
paste input "ll About [PERSON_NAME]"
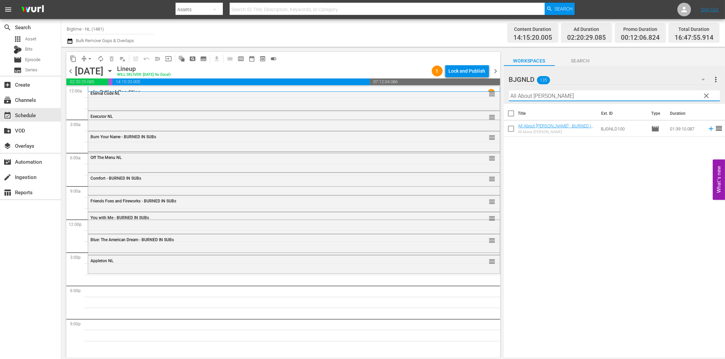
click at [707, 131] on icon at bounding box center [710, 128] width 7 height 7
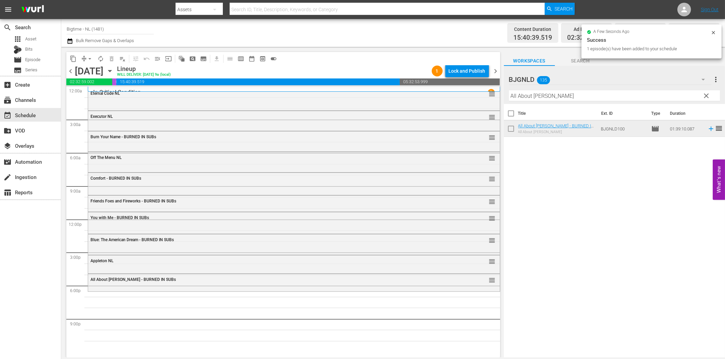
click at [618, 96] on input "All About [PERSON_NAME]" at bounding box center [614, 95] width 211 height 11
paste input "Promises"
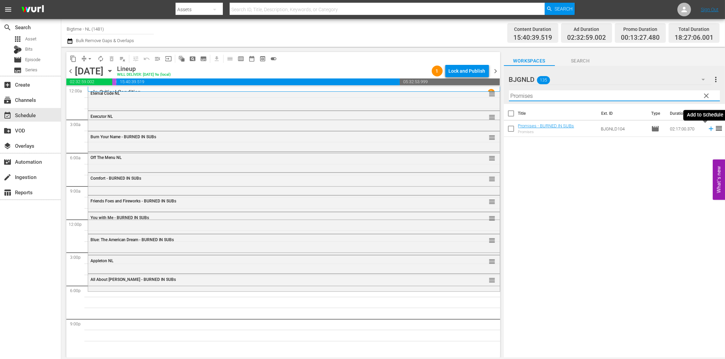
drag, startPoint x: 707, startPoint y: 129, endPoint x: 700, endPoint y: 131, distance: 6.5
click at [708, 129] on icon at bounding box center [710, 129] width 4 height 4
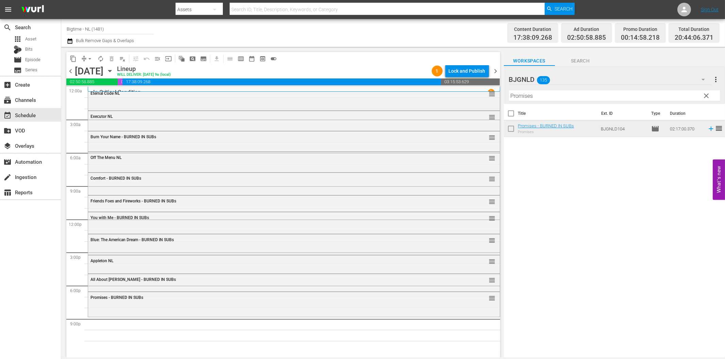
click at [565, 97] on input "Promises" at bounding box center [614, 95] width 211 height 11
paste input "American Rescue Squad"
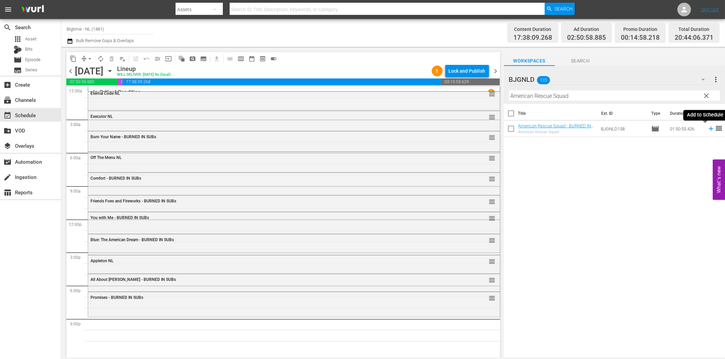
drag, startPoint x: 706, startPoint y: 128, endPoint x: 678, endPoint y: 133, distance: 28.3
click at [707, 128] on icon at bounding box center [710, 128] width 7 height 7
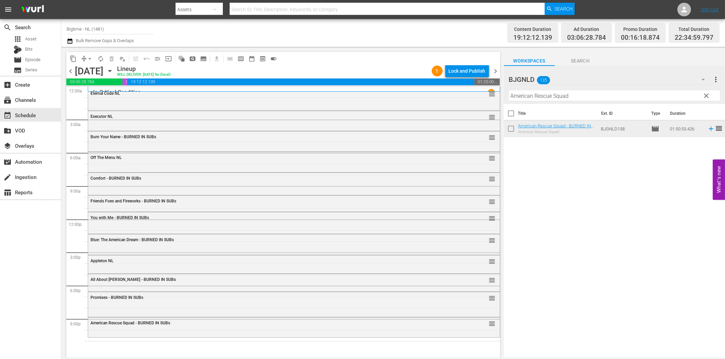
click at [631, 94] on input "American Rescue Squad" at bounding box center [614, 95] width 211 height 11
paste input "The Shattering"
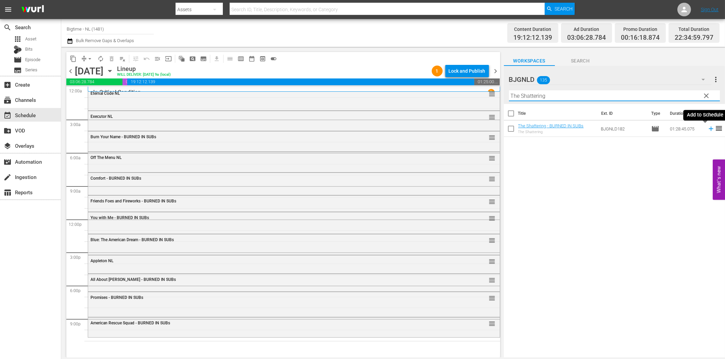
type input "The Shattering"
click at [705, 133] on td at bounding box center [709, 129] width 10 height 16
click at [707, 129] on icon at bounding box center [710, 128] width 7 height 7
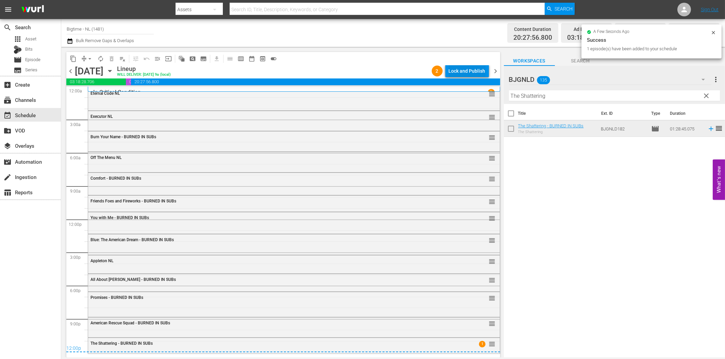
click at [464, 69] on div "Lock and Publish" at bounding box center [466, 71] width 37 height 12
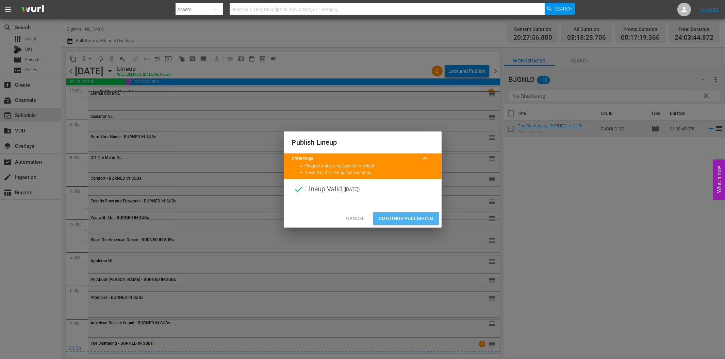
click at [410, 218] on span "Continue Publishing" at bounding box center [405, 219] width 55 height 9
